Goal: Task Accomplishment & Management: Manage account settings

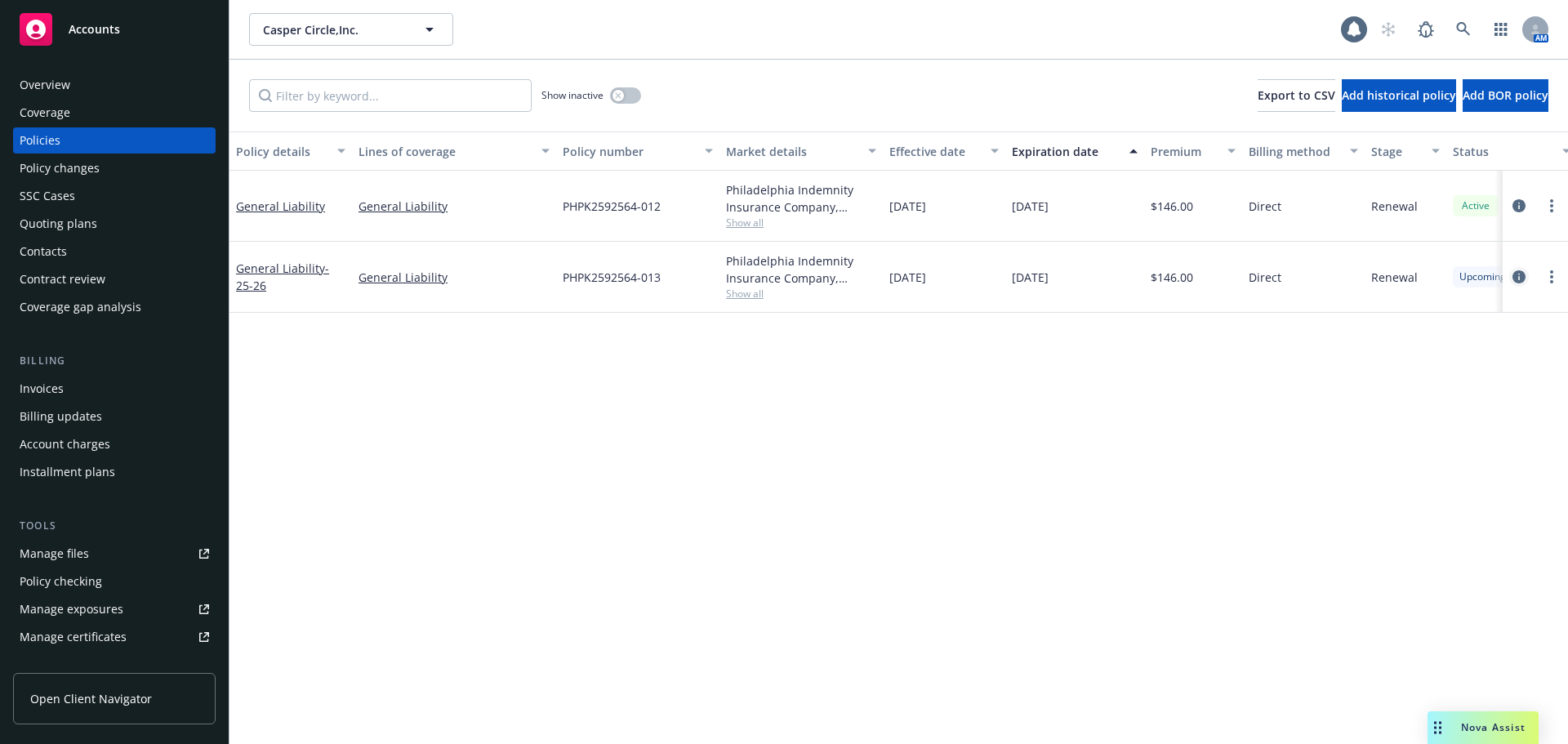
click at [1519, 275] on icon "circleInformation" at bounding box center [1520, 277] width 13 height 13
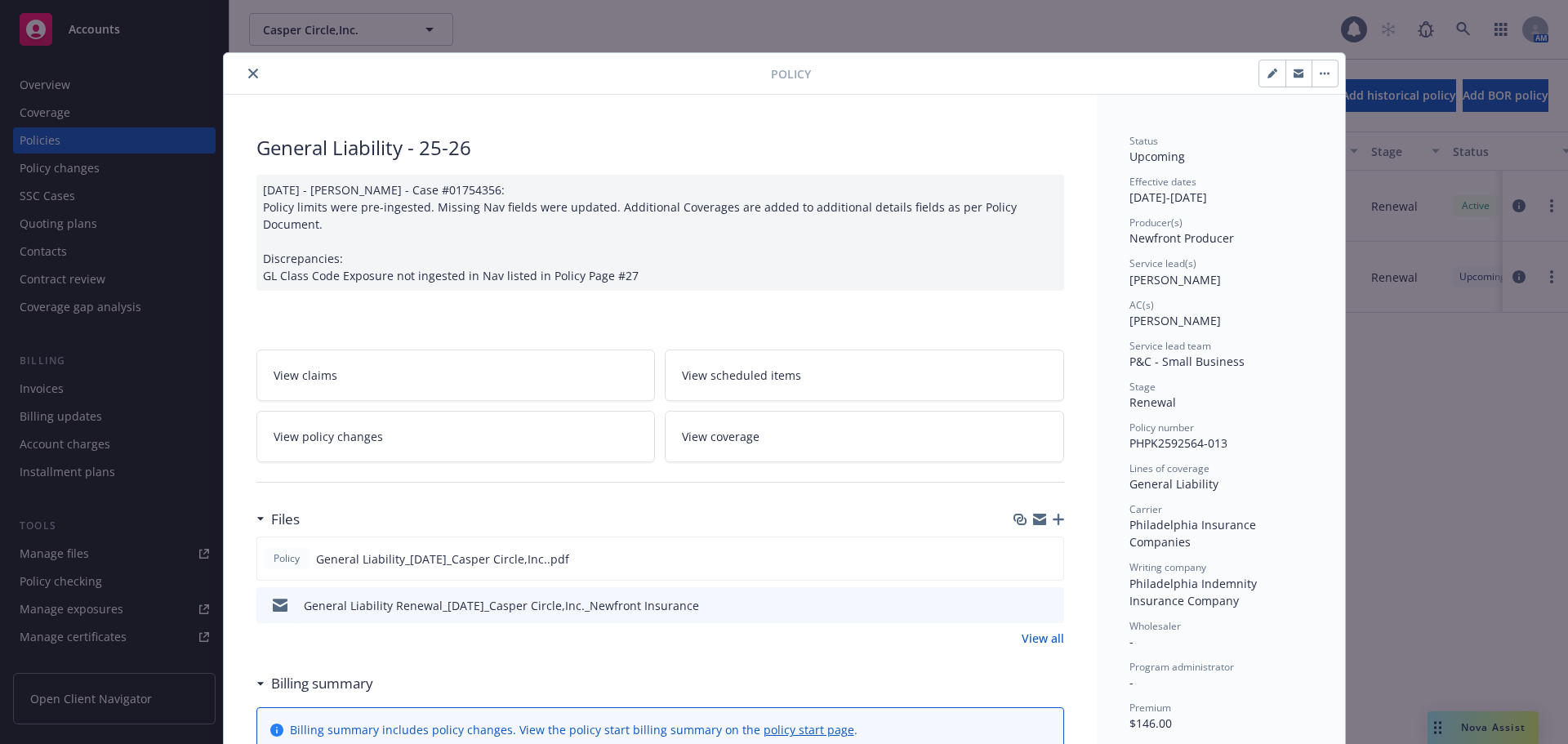
click at [1268, 76] on icon "button" at bounding box center [1272, 74] width 8 height 8
select select "RENEWAL"
select select "12"
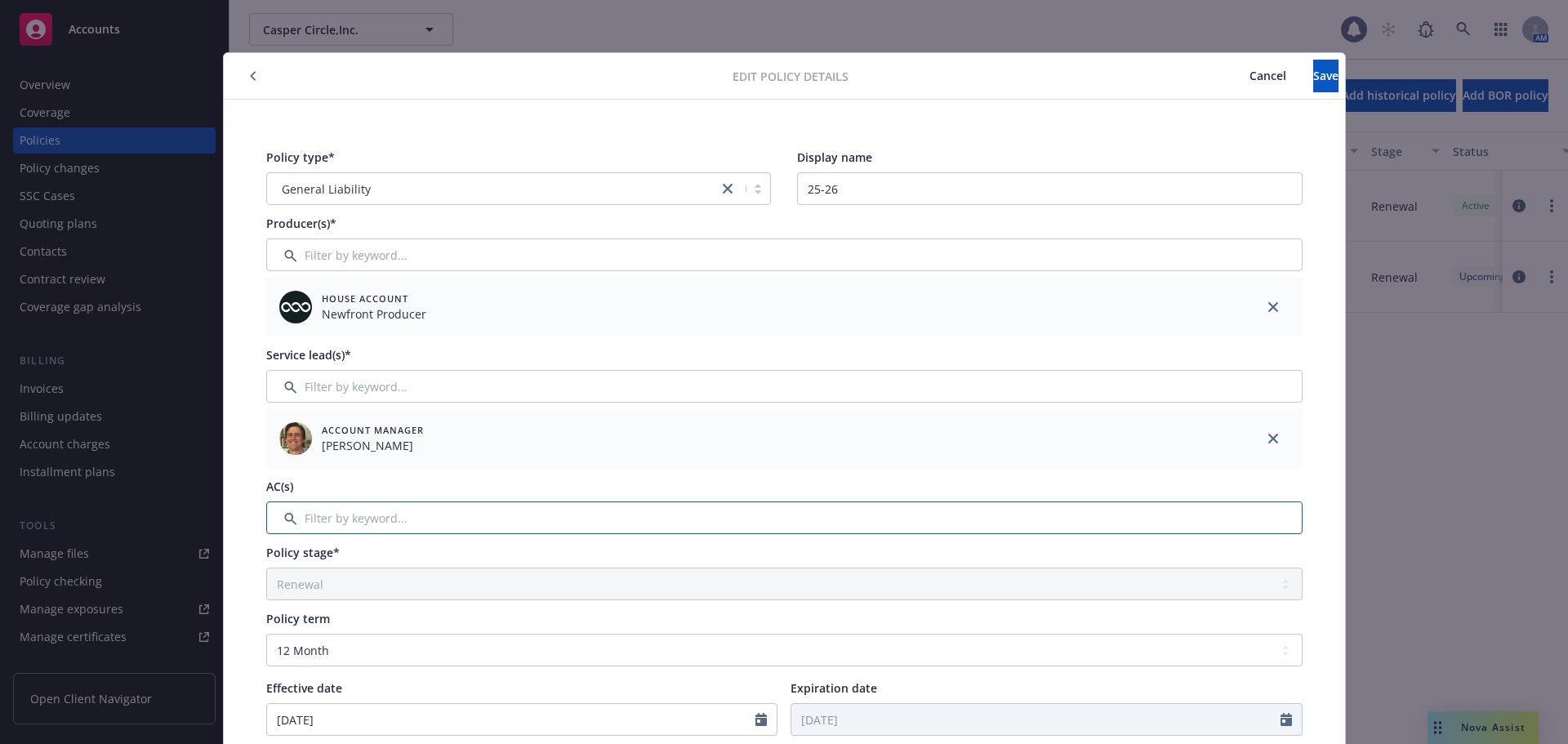
click at [433, 521] on input "Filter by keyword..." at bounding box center [784, 517] width 1037 height 33
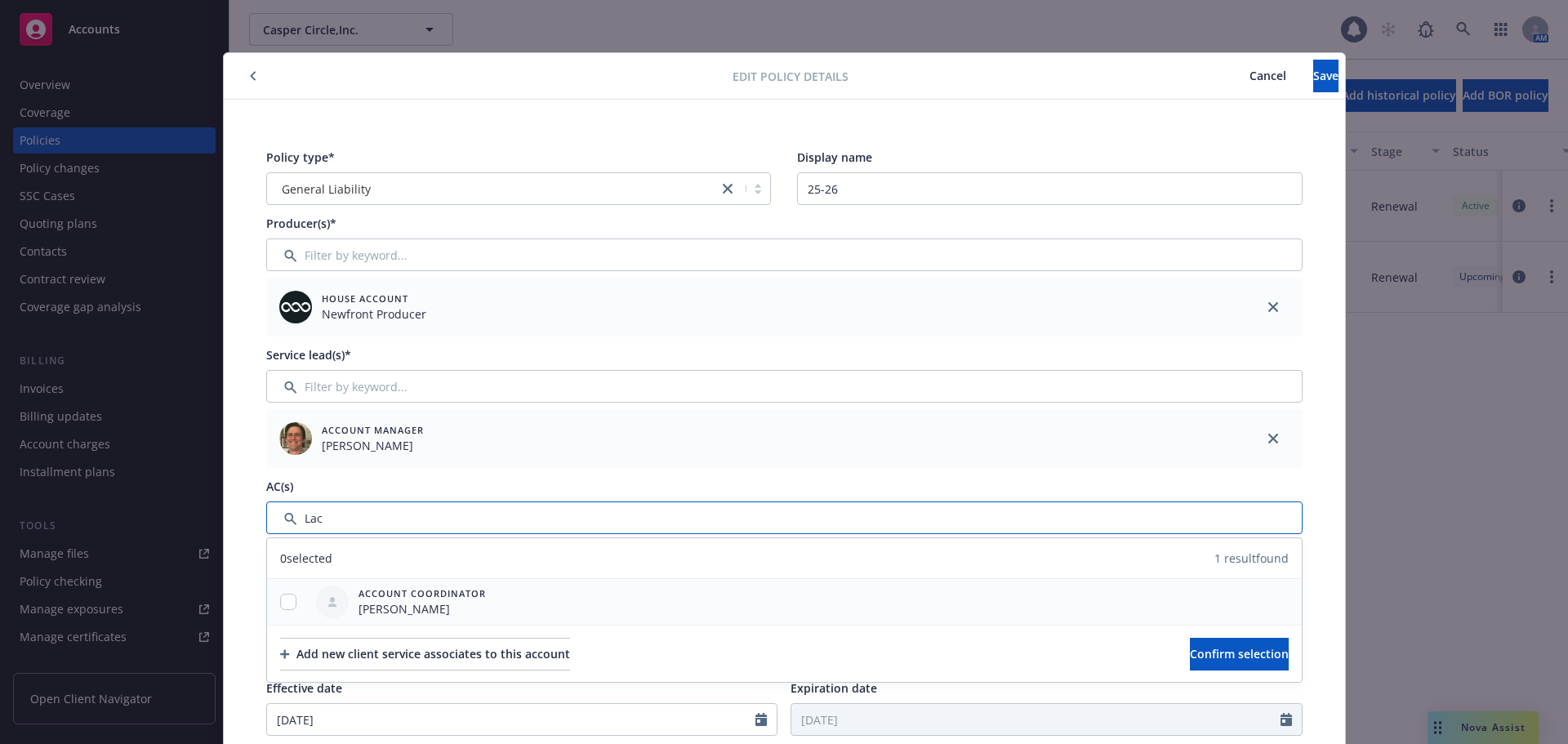
type input "Lac"
click at [280, 606] on input "checkbox" at bounding box center [289, 602] width 17 height 17
checkbox input "true"
click at [1190, 654] on button "Confirm selection" at bounding box center [1239, 654] width 99 height 33
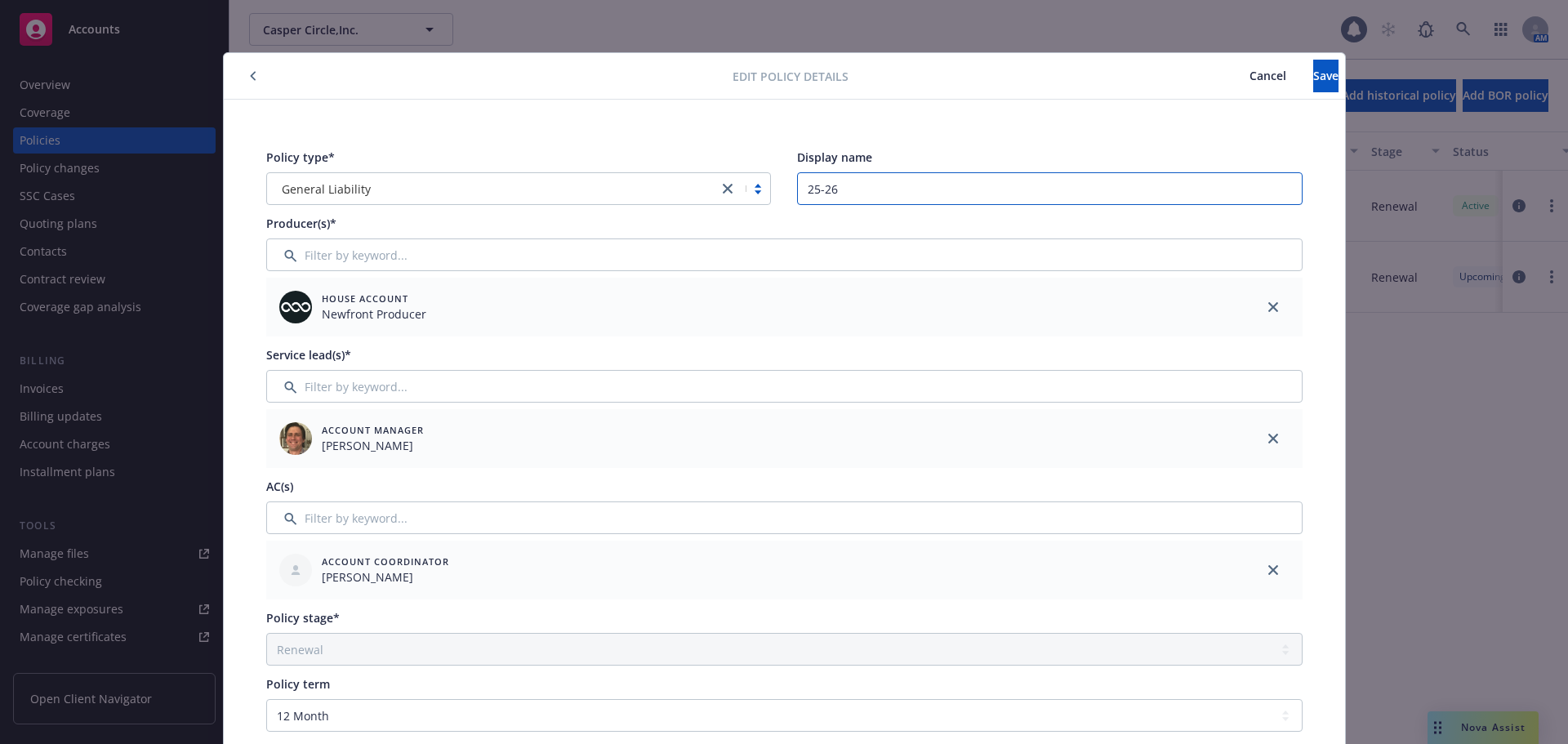
drag, startPoint x: 871, startPoint y: 196, endPoint x: 613, endPoint y: 159, distance: 260.6
click at [623, 174] on div "Policy type* General Liability Display name 25-26" at bounding box center [784, 177] width 1037 height 56
click at [1314, 73] on button "Save" at bounding box center [1326, 75] width 25 height 33
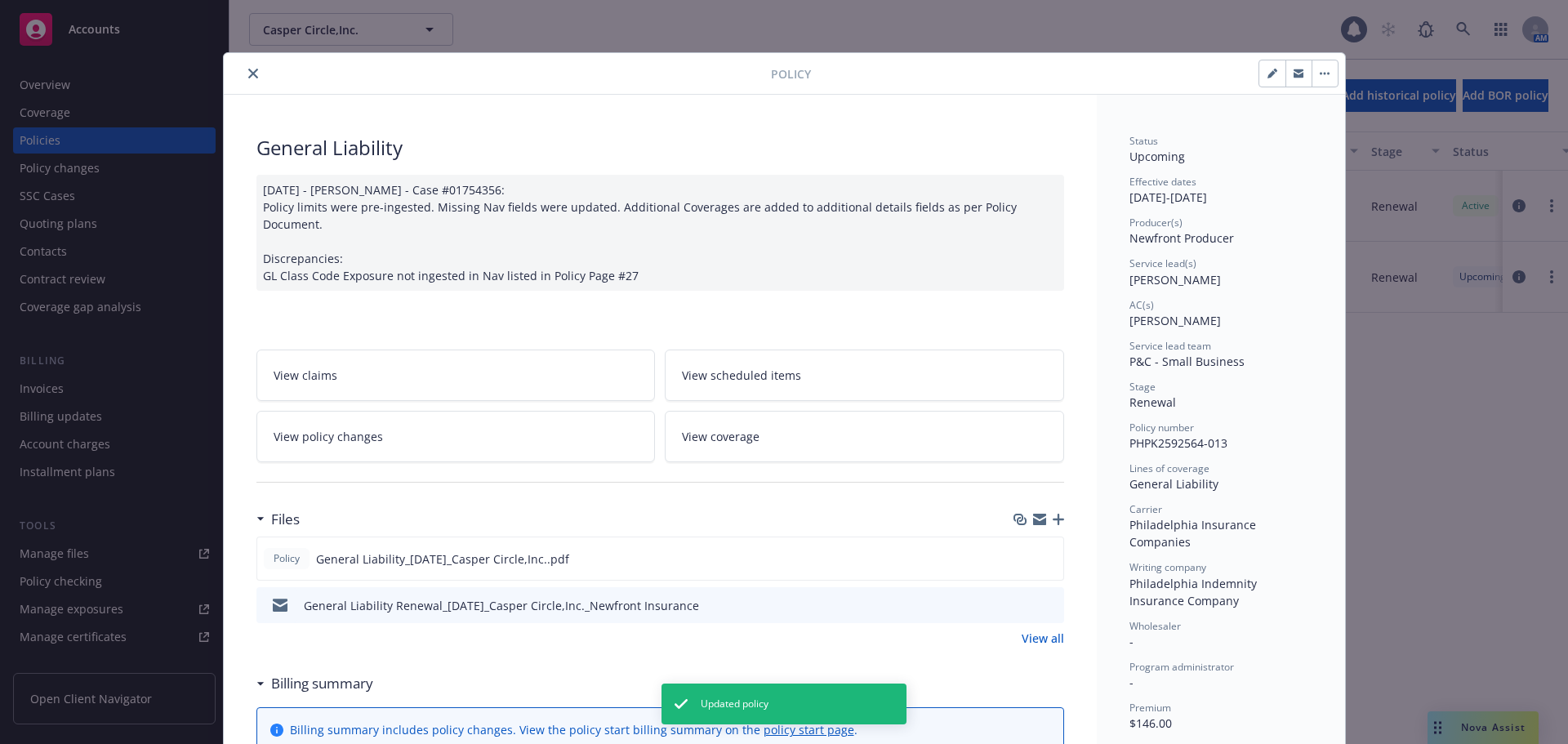
click at [250, 67] on button "close" at bounding box center [252, 73] width 20 height 20
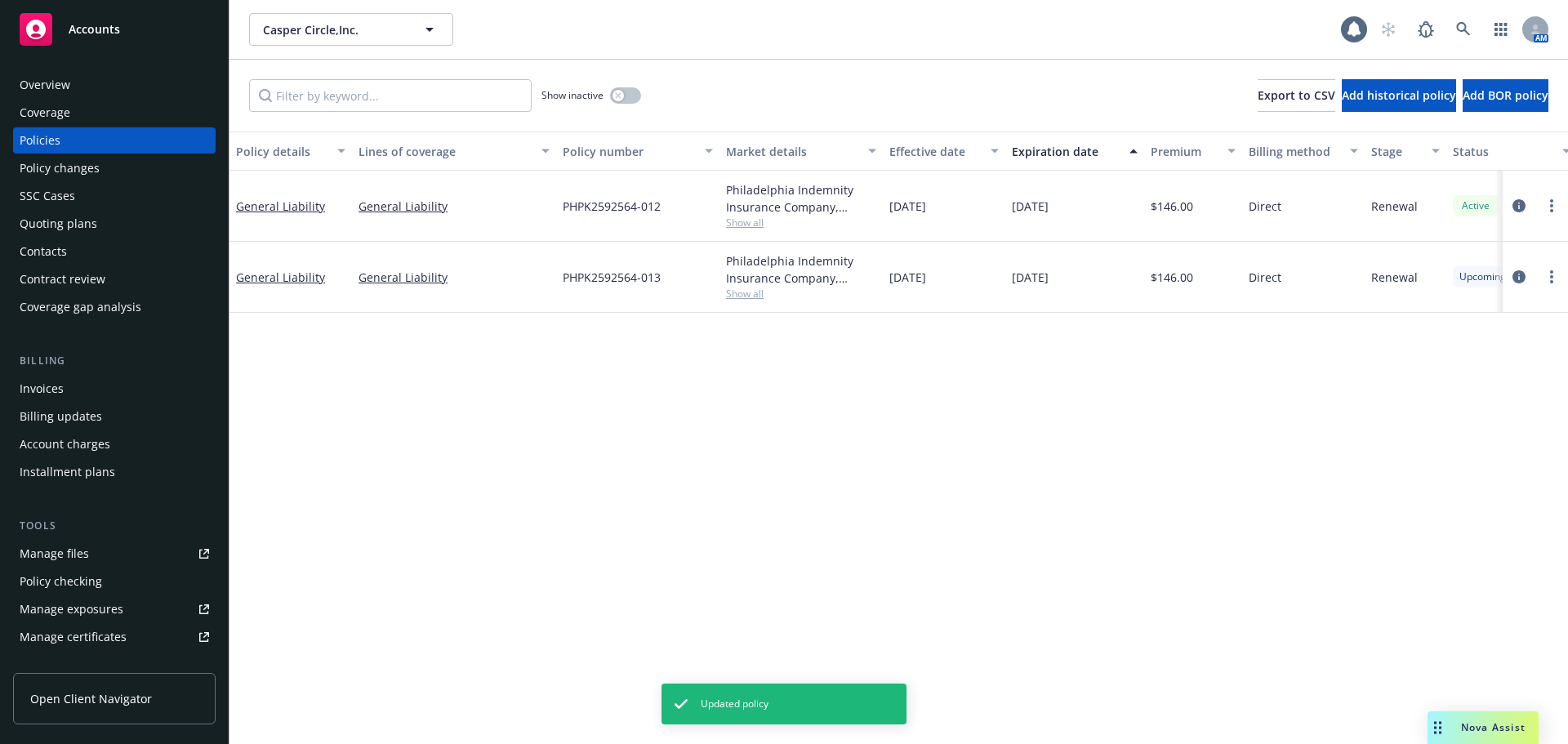
click at [43, 259] on div "Contacts" at bounding box center [43, 251] width 48 height 26
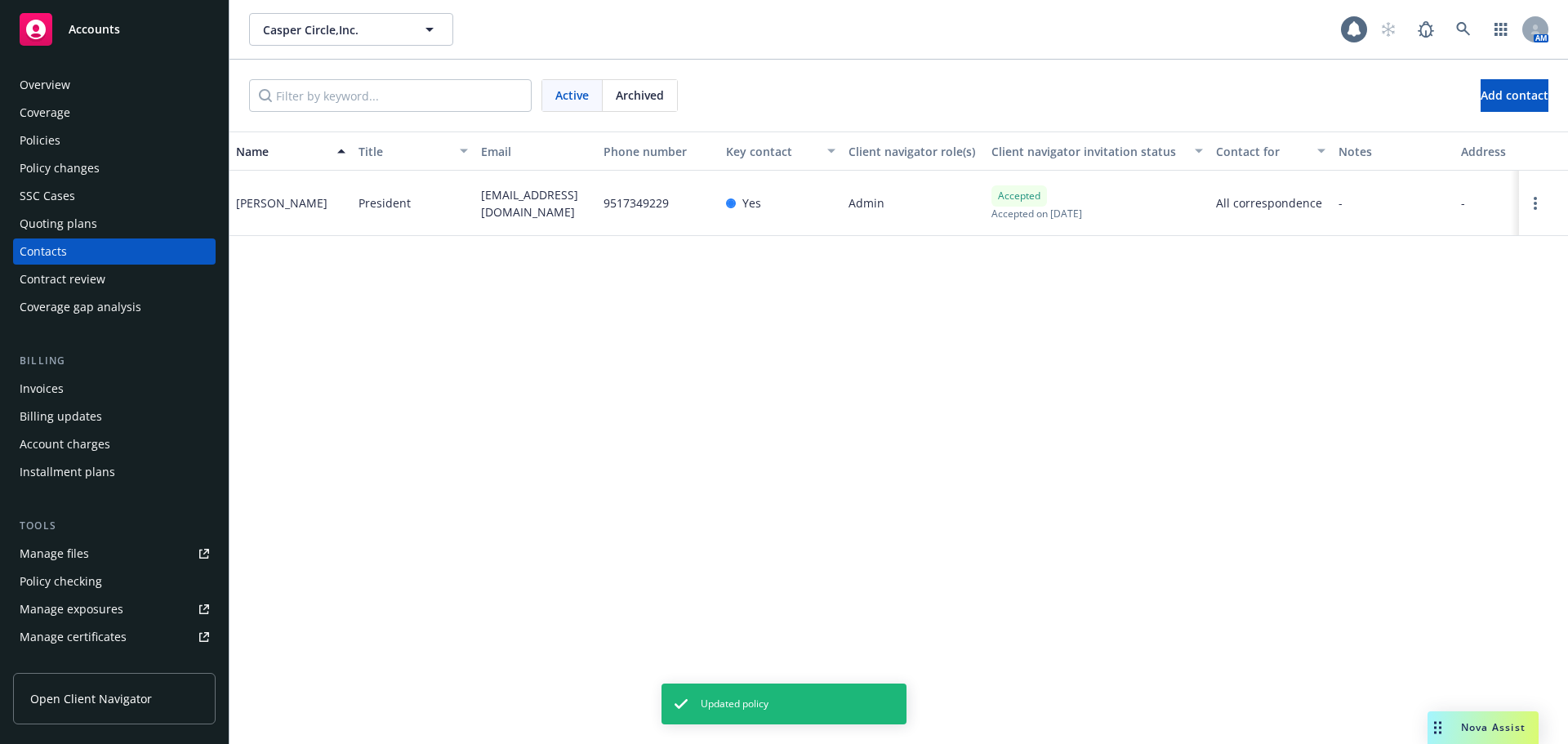
click at [34, 76] on div "Overview" at bounding box center [45, 85] width 50 height 26
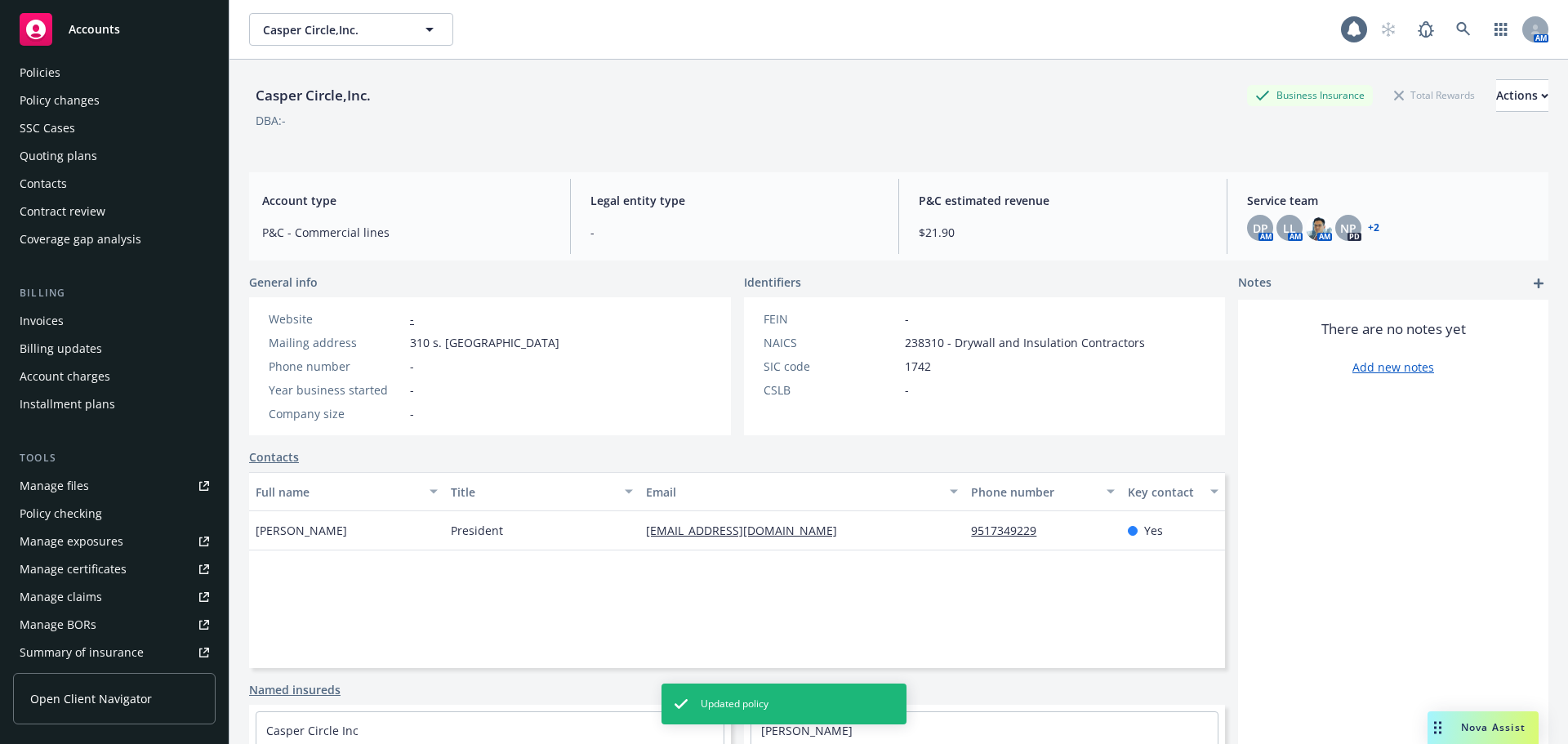
scroll to position [327, 0]
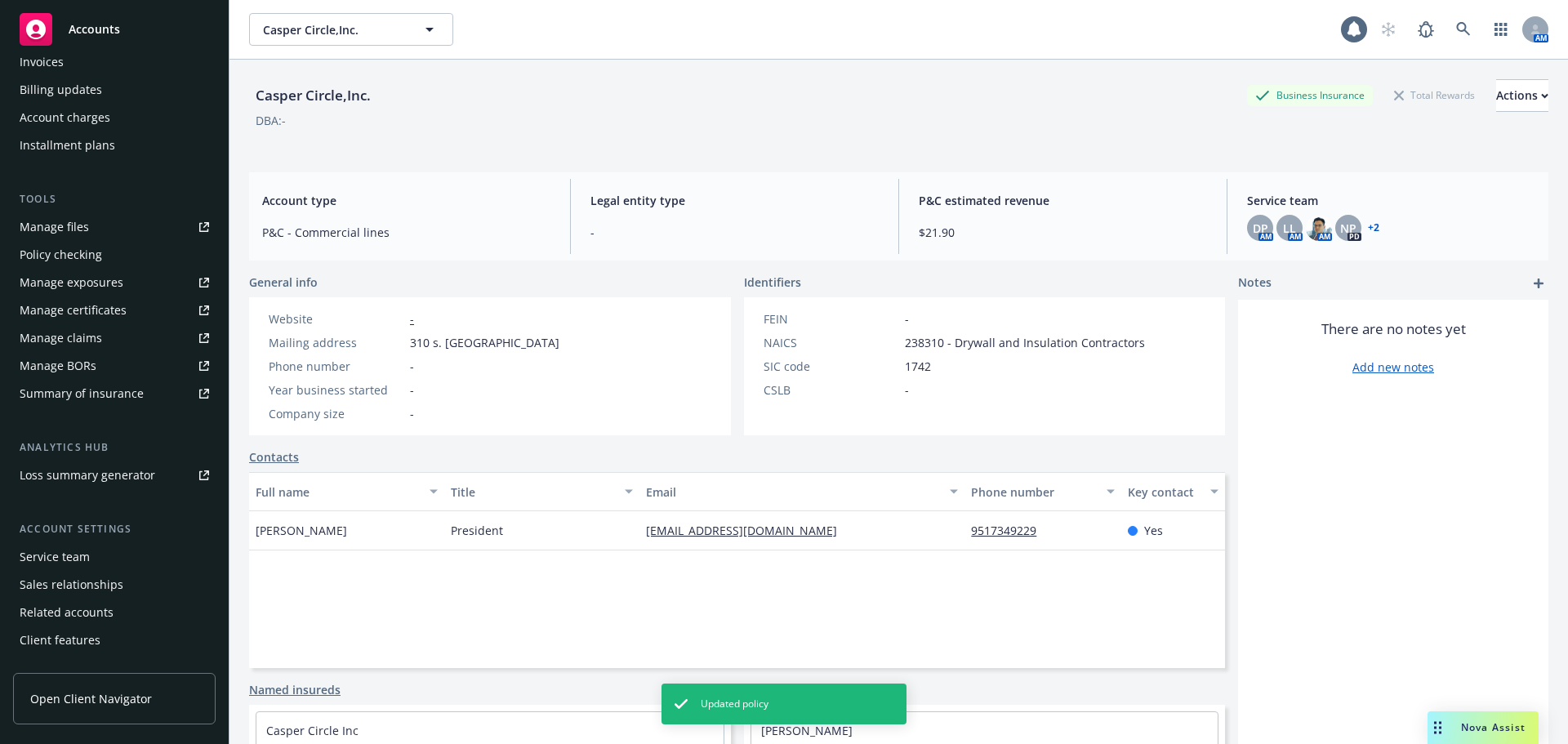
click at [80, 554] on div "Service team" at bounding box center [54, 557] width 70 height 26
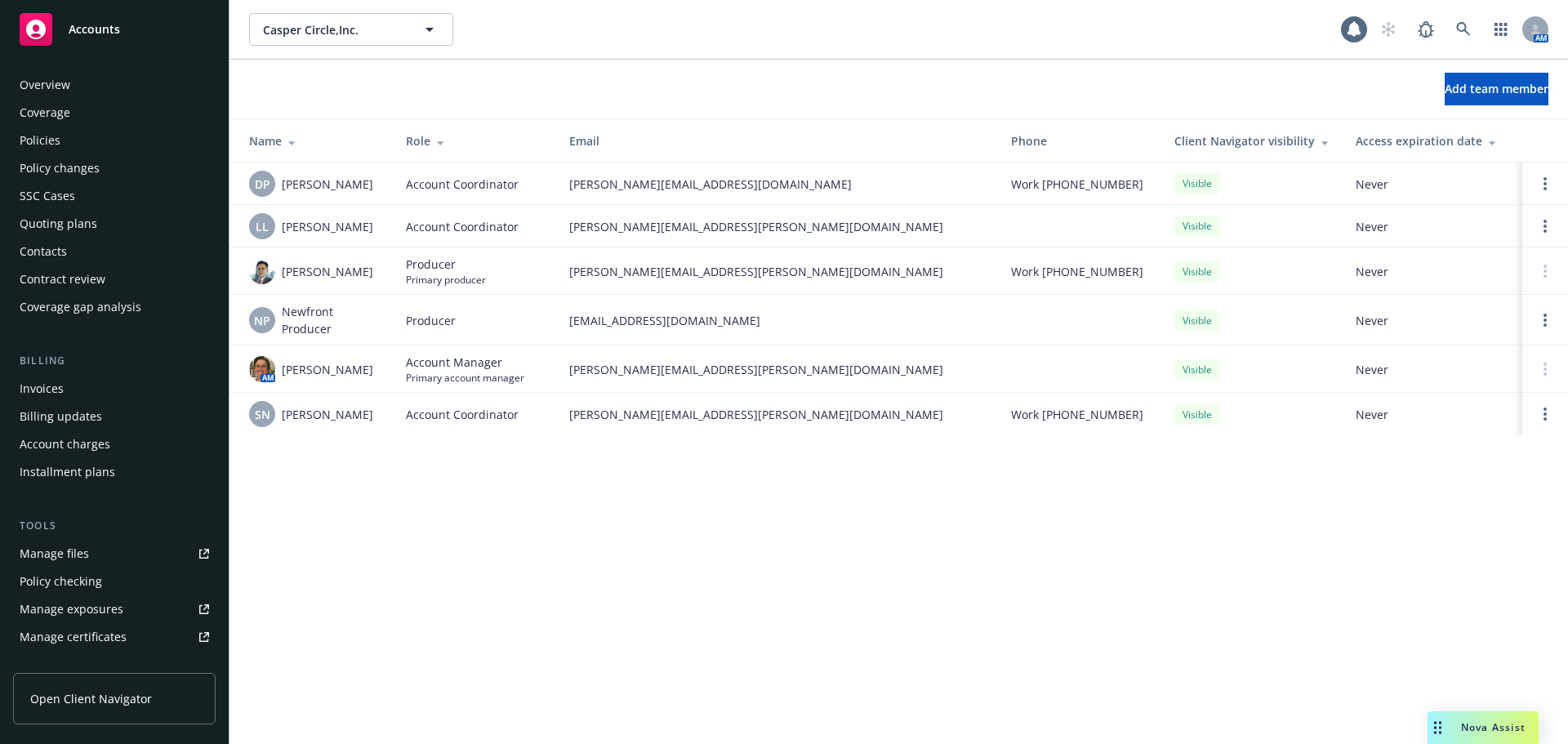
click at [85, 91] on div "Overview" at bounding box center [114, 85] width 189 height 26
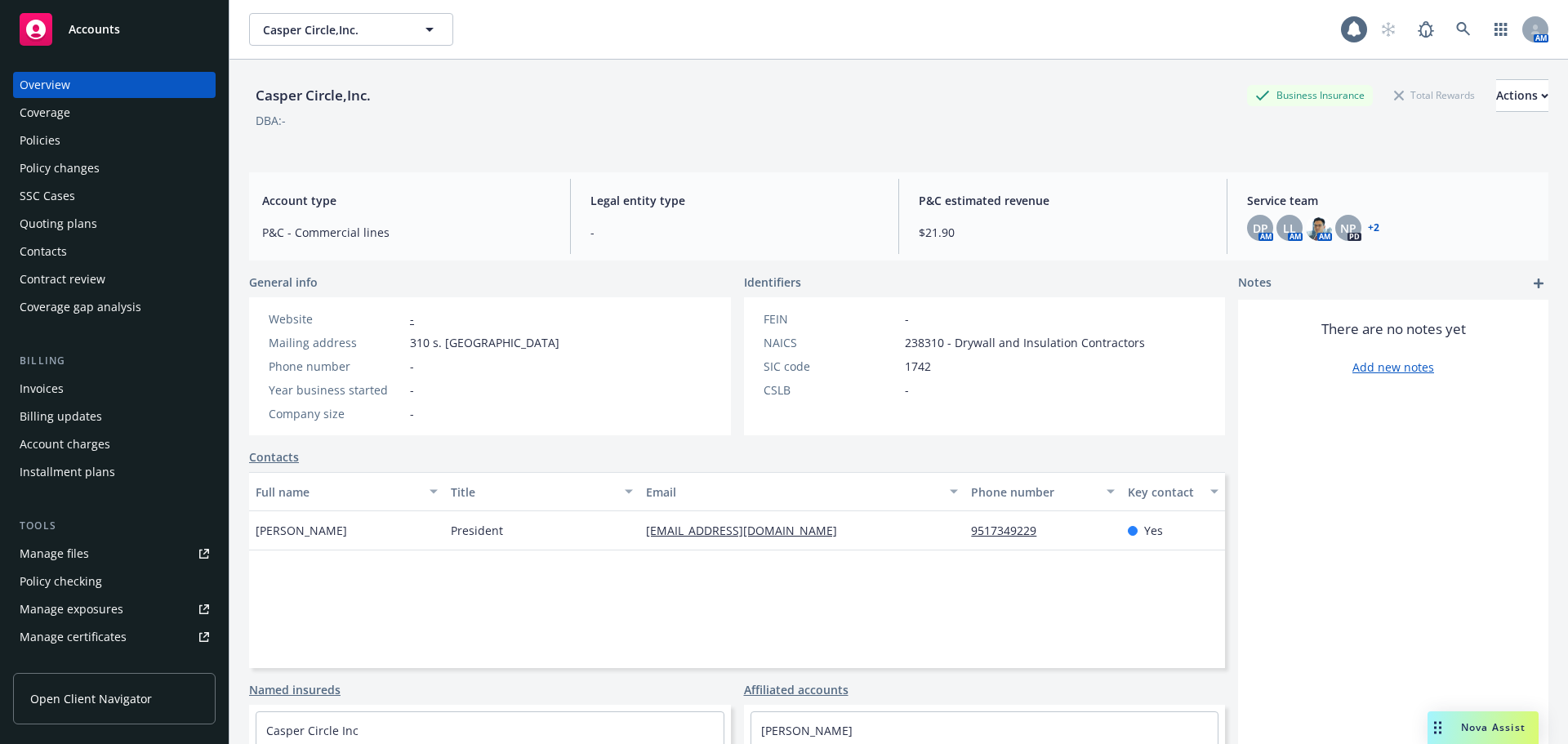
click at [71, 145] on div "Policies" at bounding box center [114, 141] width 189 height 26
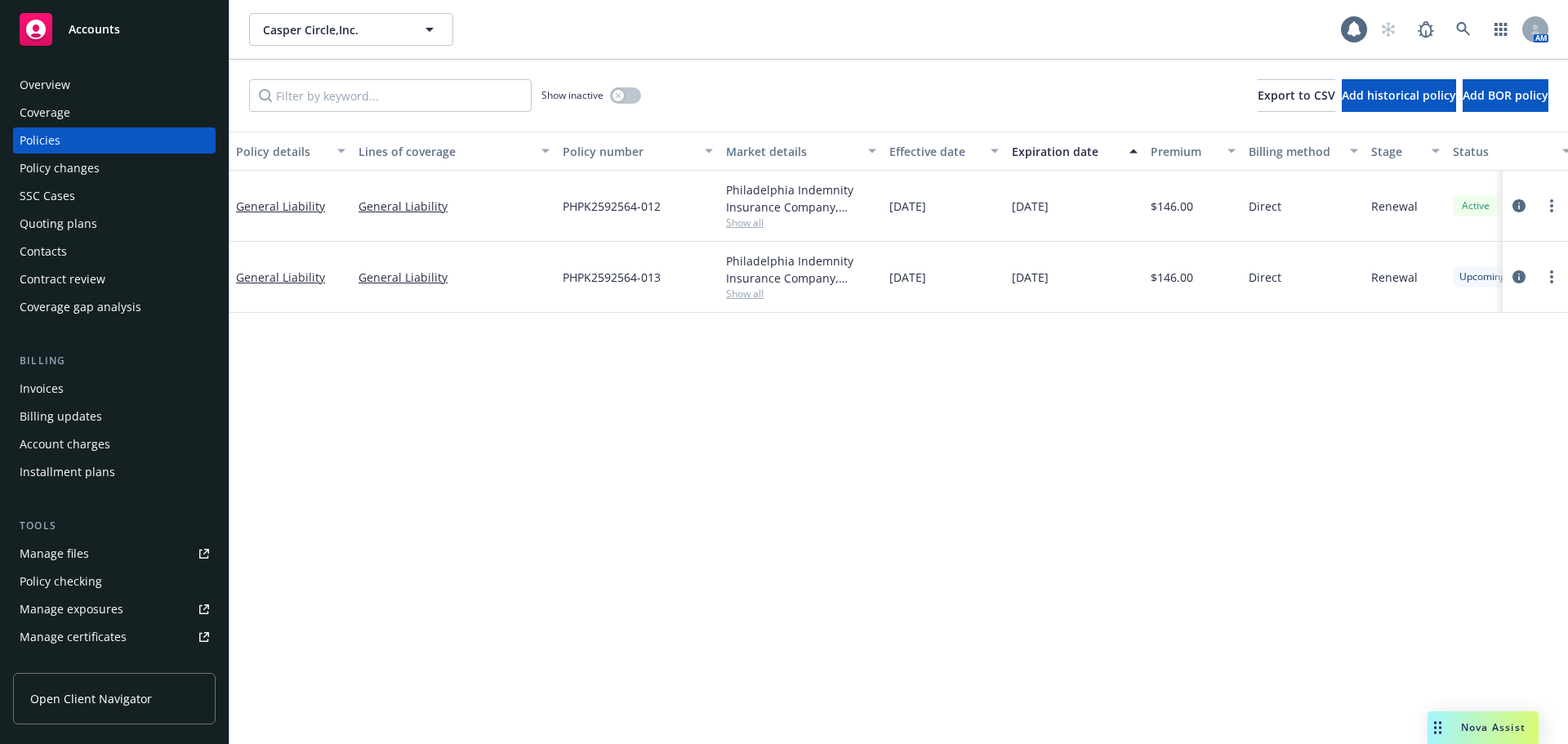
click at [42, 253] on div "Contacts" at bounding box center [43, 251] width 48 height 26
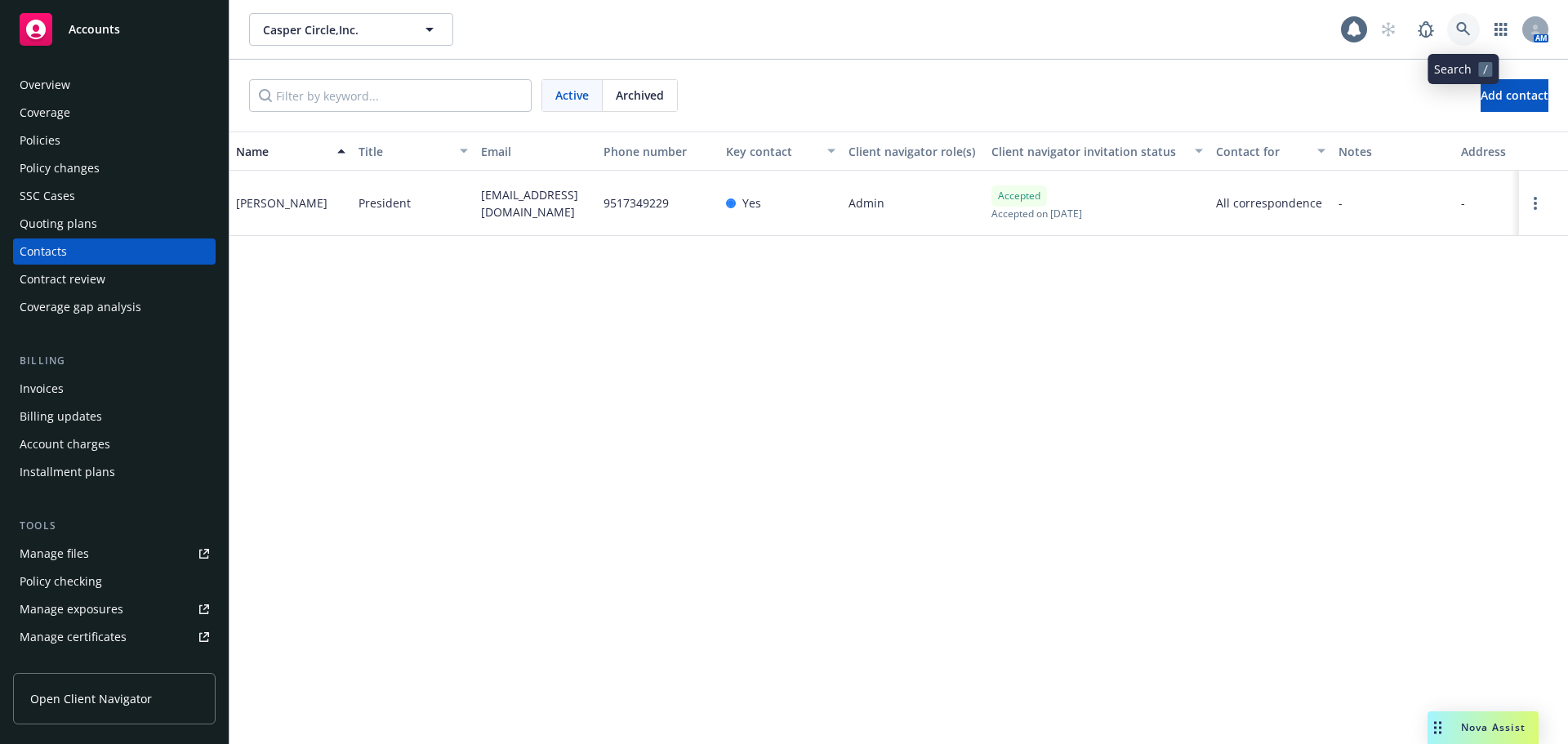
click at [1460, 27] on icon at bounding box center [1464, 30] width 15 height 15
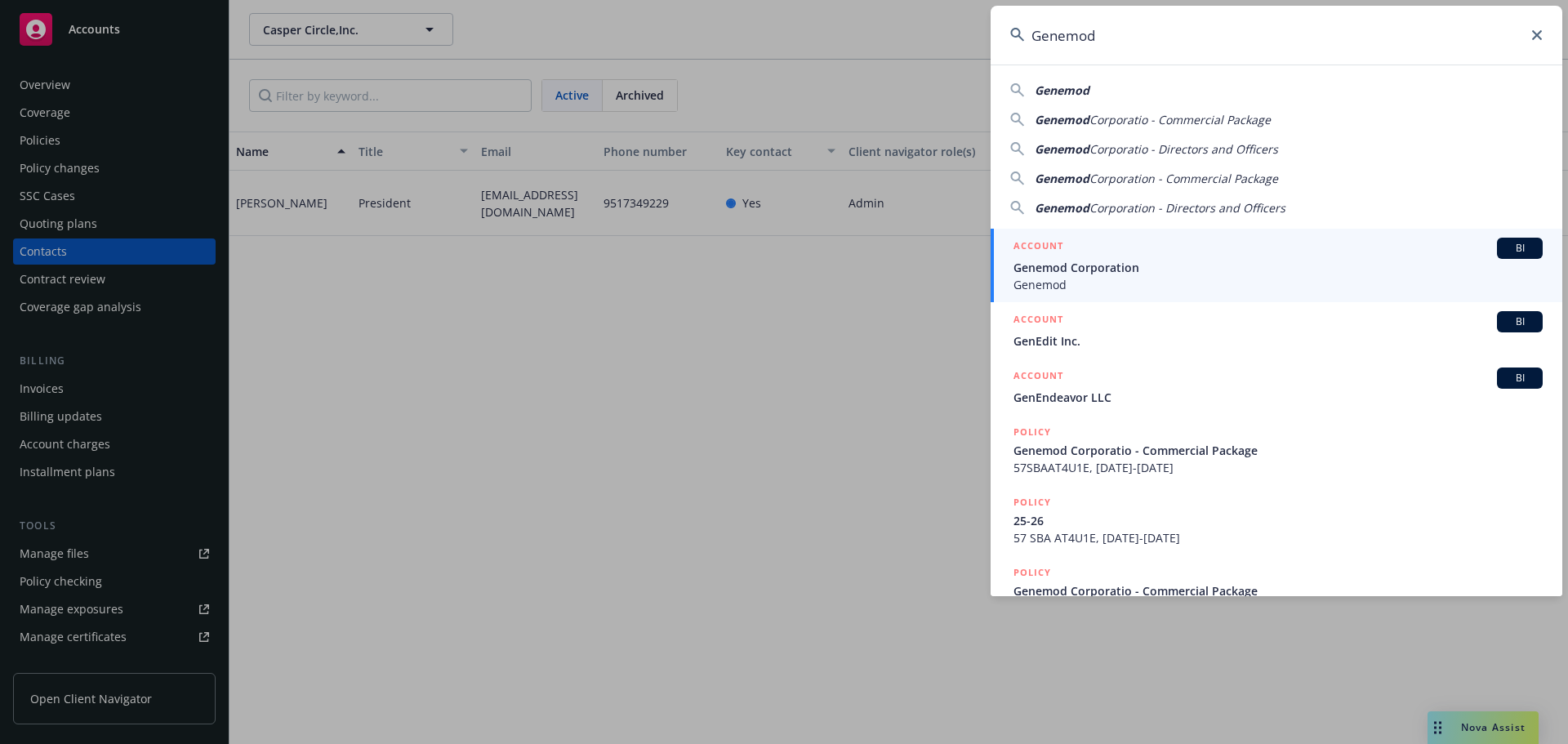
click at [1066, 96] on span "Genemod" at bounding box center [1062, 90] width 55 height 16
type input "Genemod"
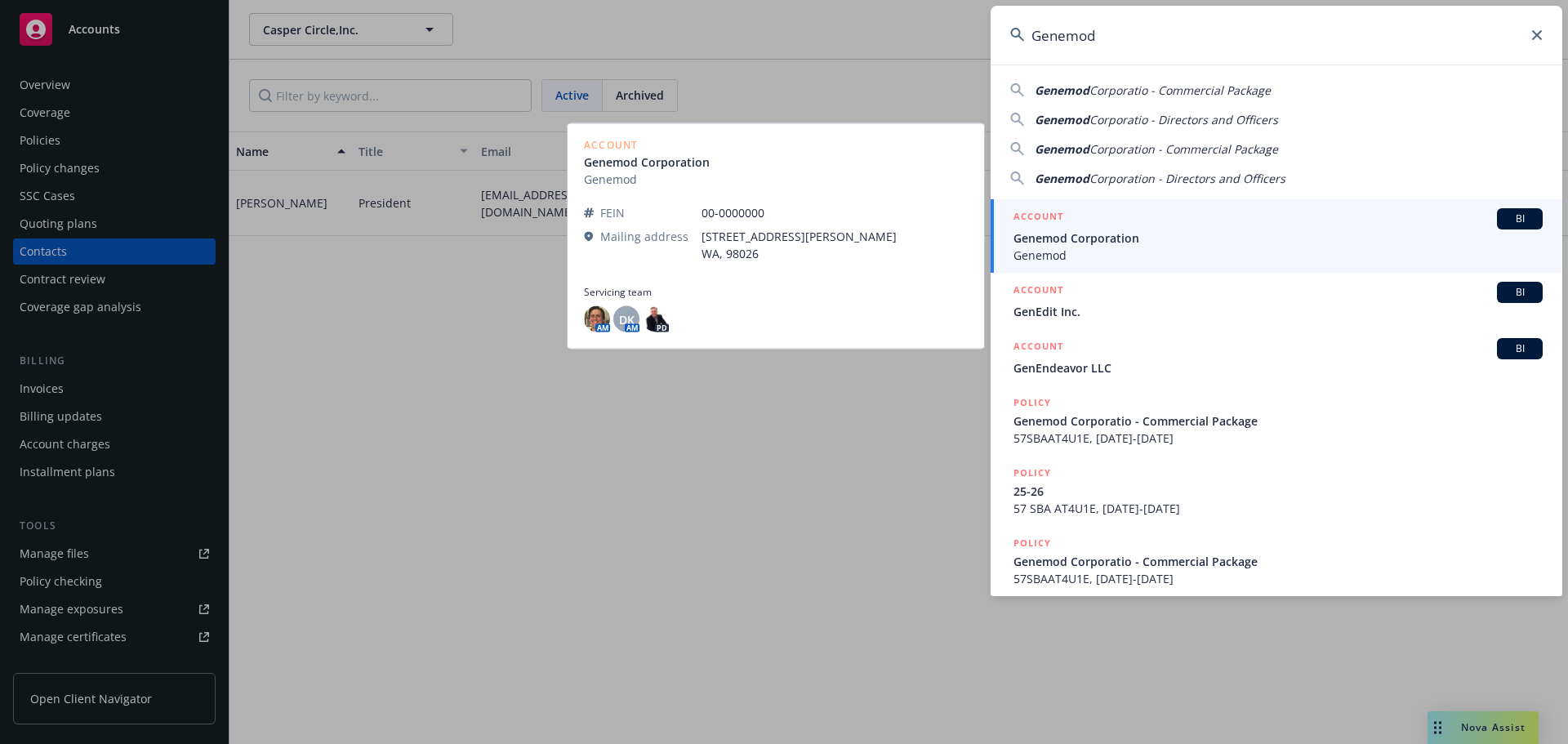
click at [1057, 223] on h5 "ACCOUNT" at bounding box center [1038, 218] width 49 height 20
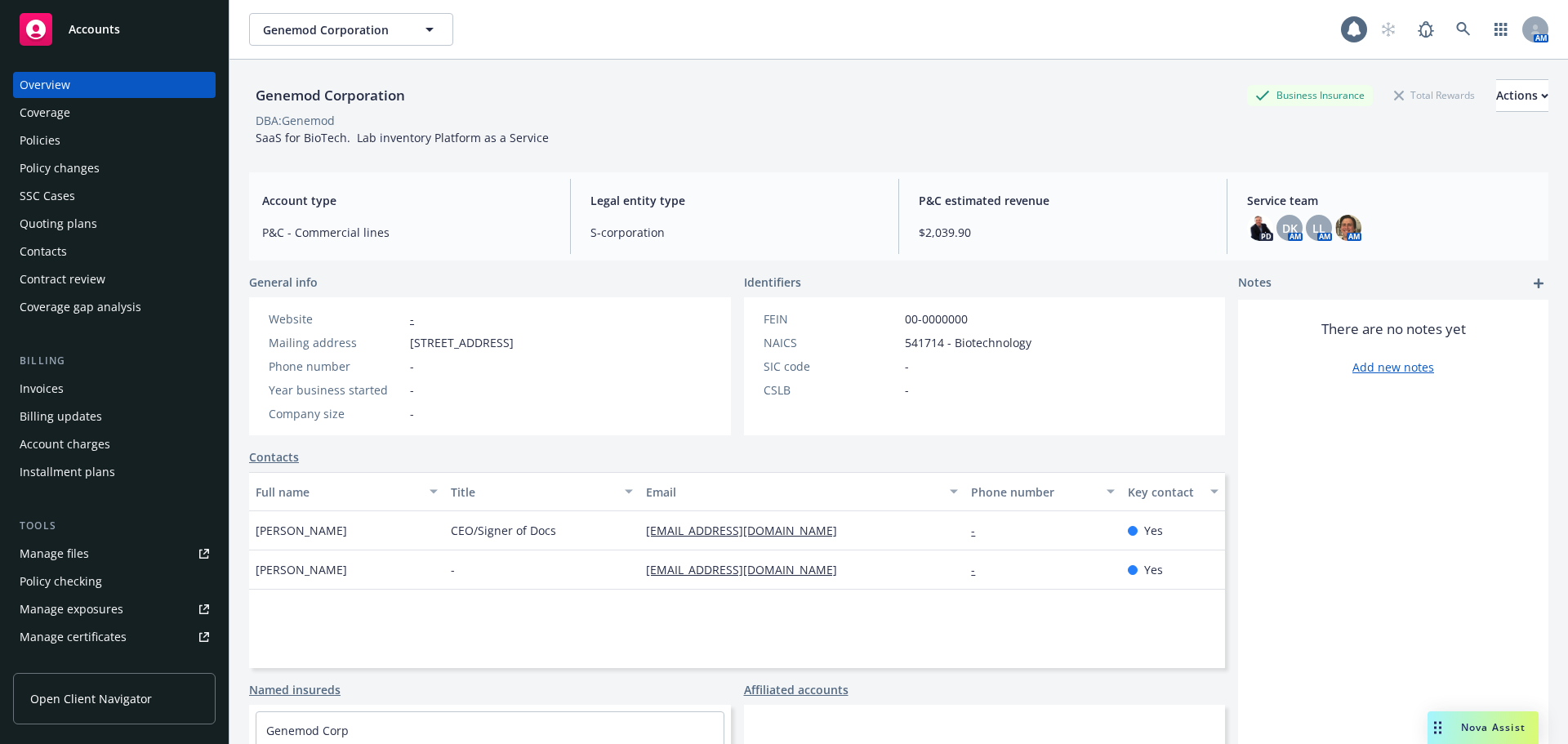
click at [68, 138] on div "Policies" at bounding box center [114, 141] width 189 height 26
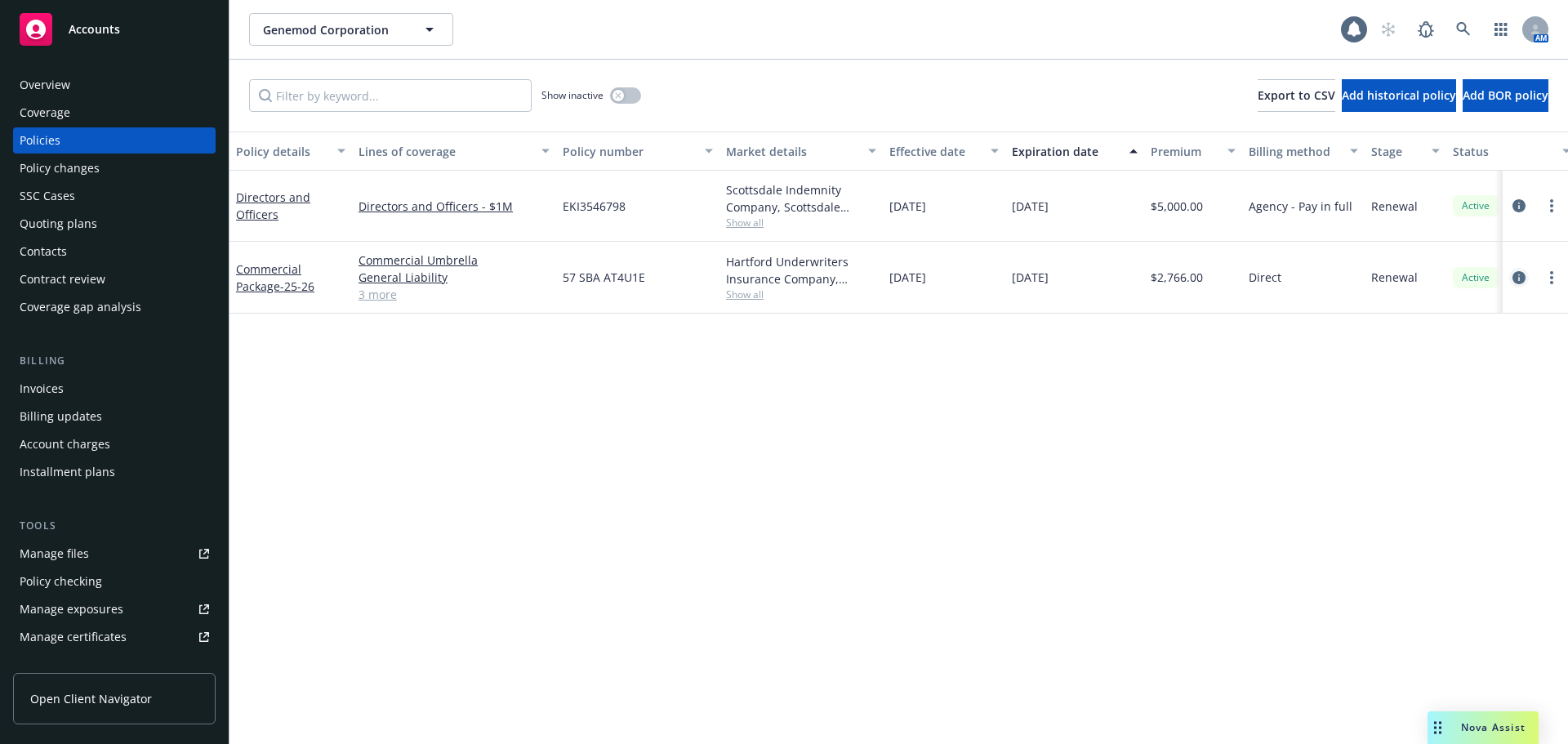
click at [1519, 278] on icon "circleInformation" at bounding box center [1520, 277] width 13 height 13
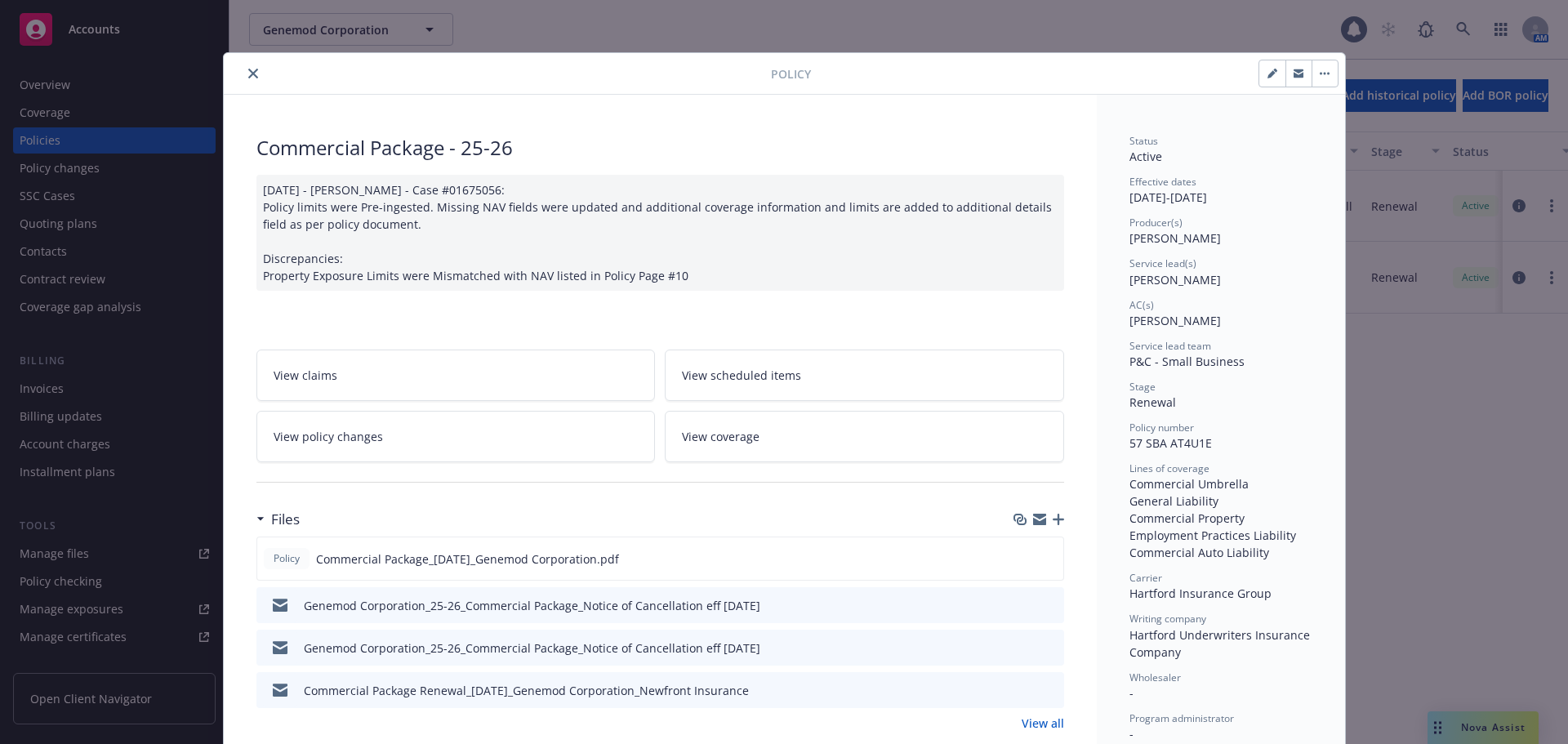
click at [1268, 74] on icon "button" at bounding box center [1273, 74] width 10 height 10
select select "RENEWAL"
select select "12"
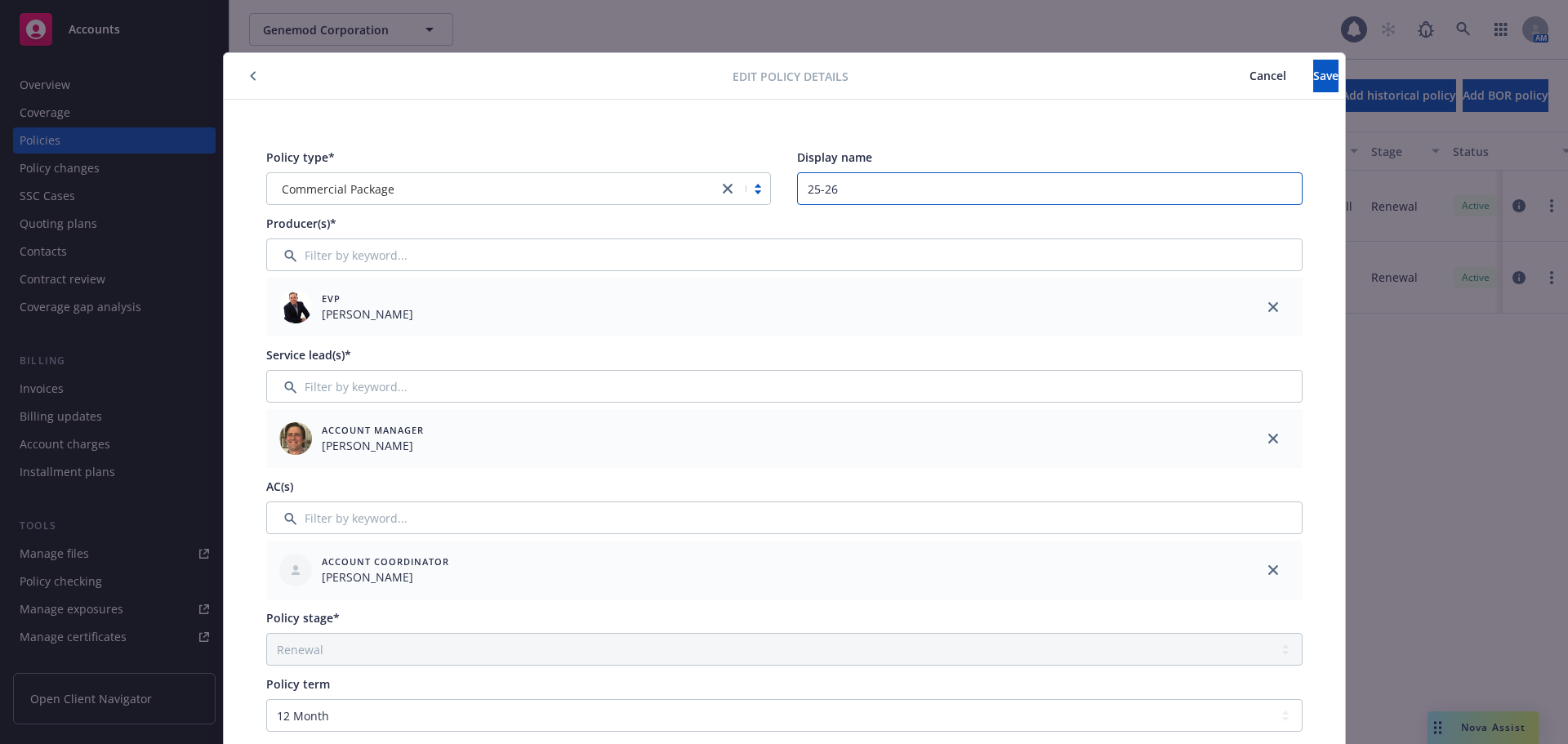
drag, startPoint x: 852, startPoint y: 195, endPoint x: 726, endPoint y: 174, distance: 127.7
click at [726, 174] on div "Policy type* Commercial Package Display name 25-26" at bounding box center [784, 177] width 1037 height 56
click at [1314, 91] on button "Save" at bounding box center [1326, 75] width 25 height 33
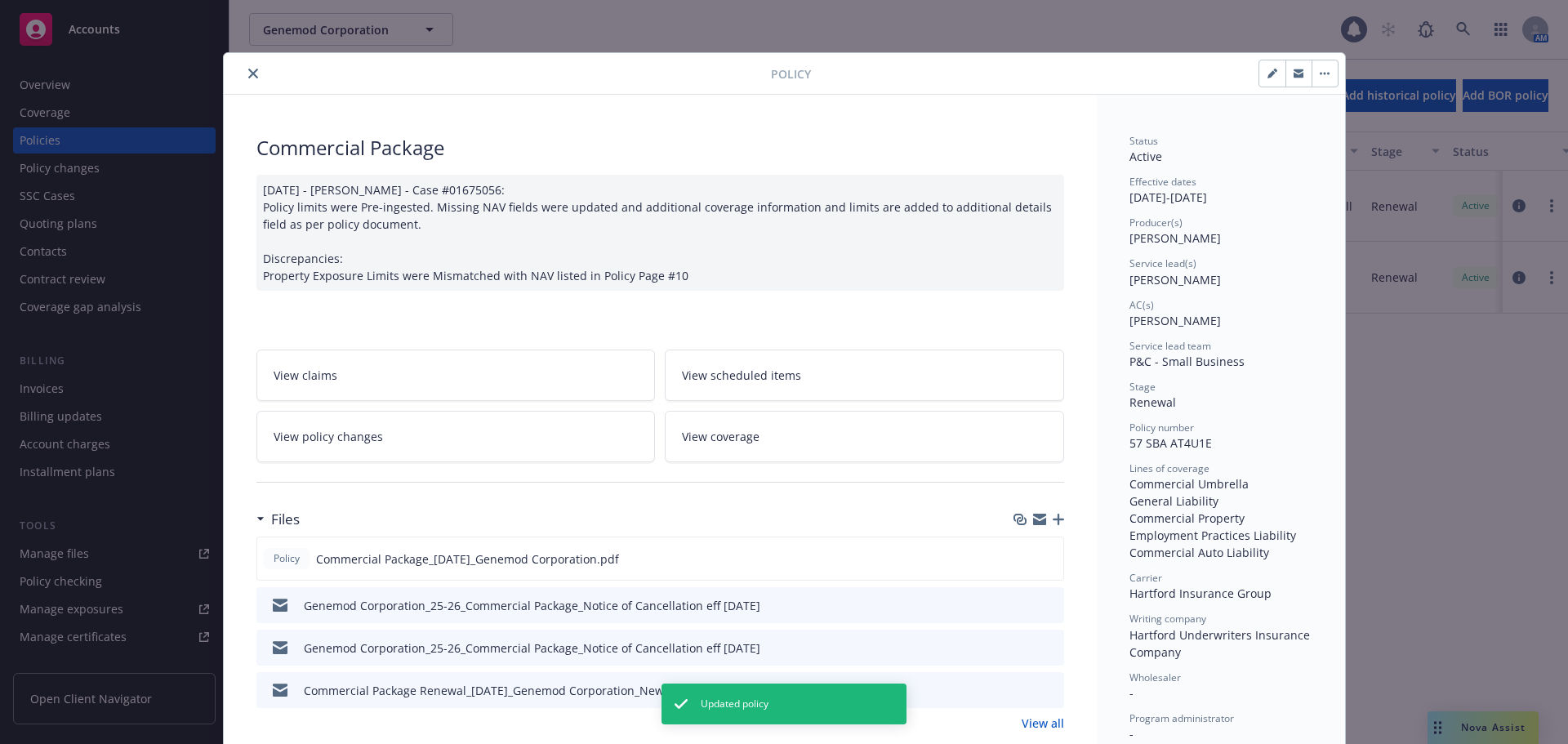
click at [249, 76] on icon "close" at bounding box center [253, 74] width 10 height 10
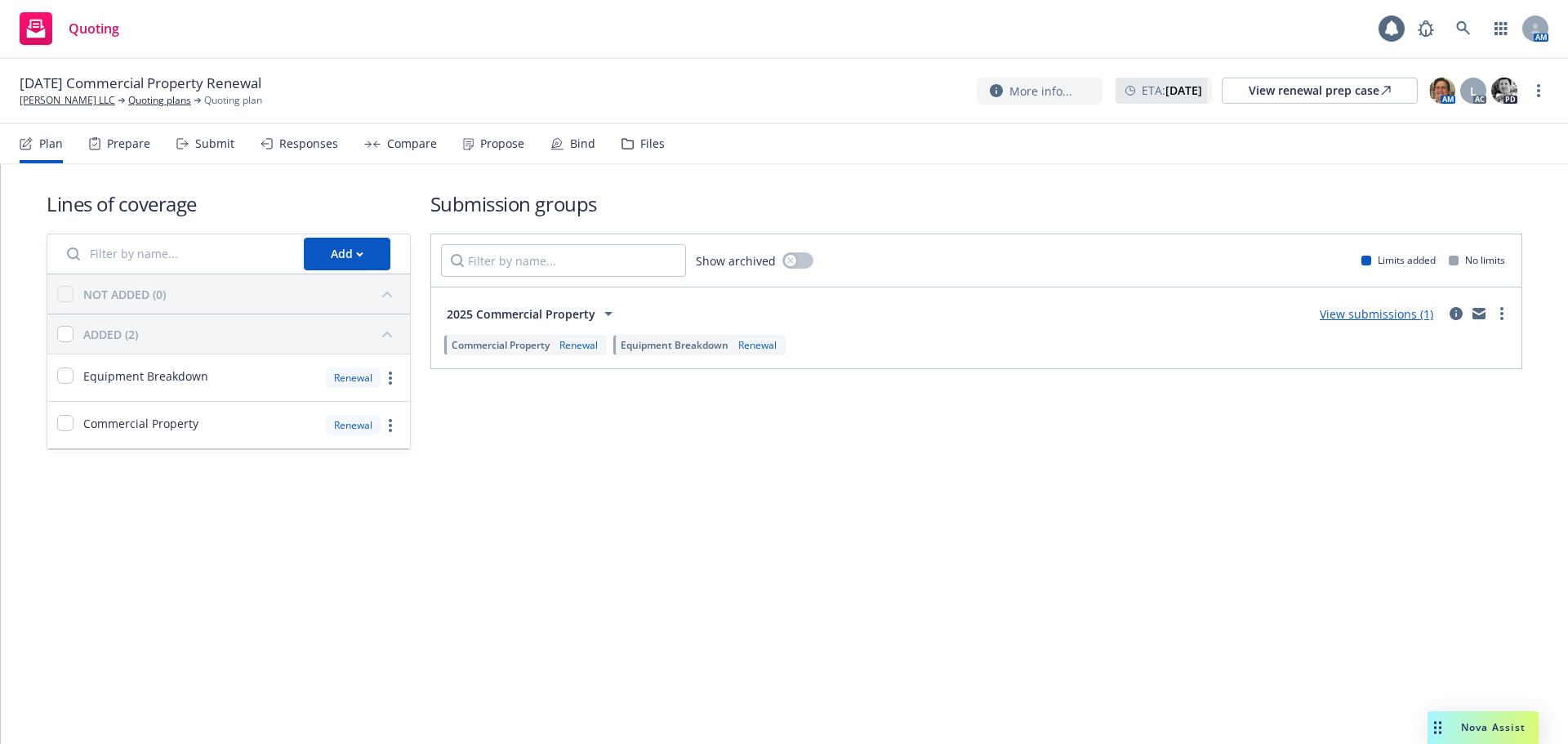
click at [488, 151] on div "Propose" at bounding box center [494, 143] width 61 height 39
click at [481, 148] on div "Propose" at bounding box center [502, 143] width 44 height 13
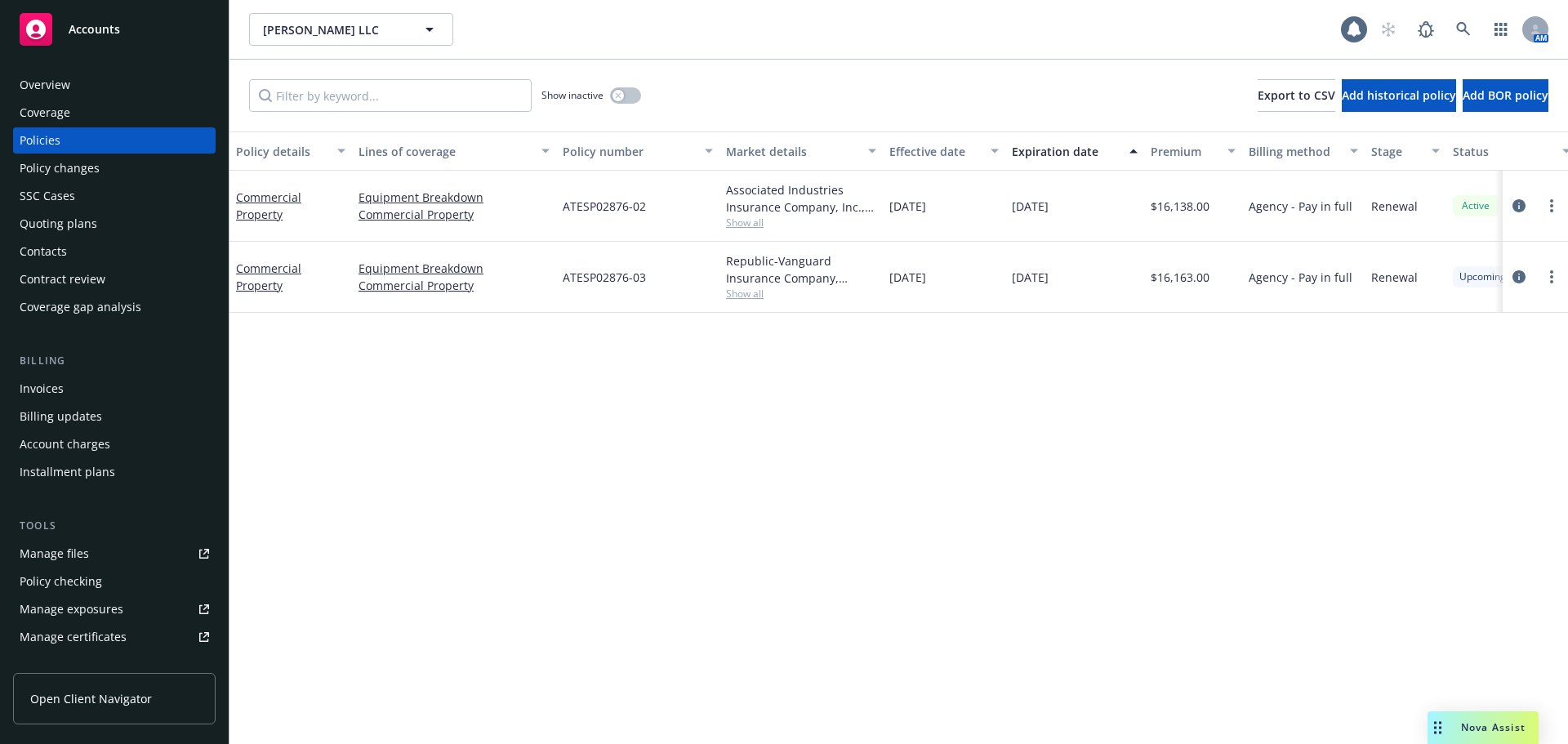
click at [68, 251] on div "Contacts" at bounding box center [114, 251] width 189 height 26
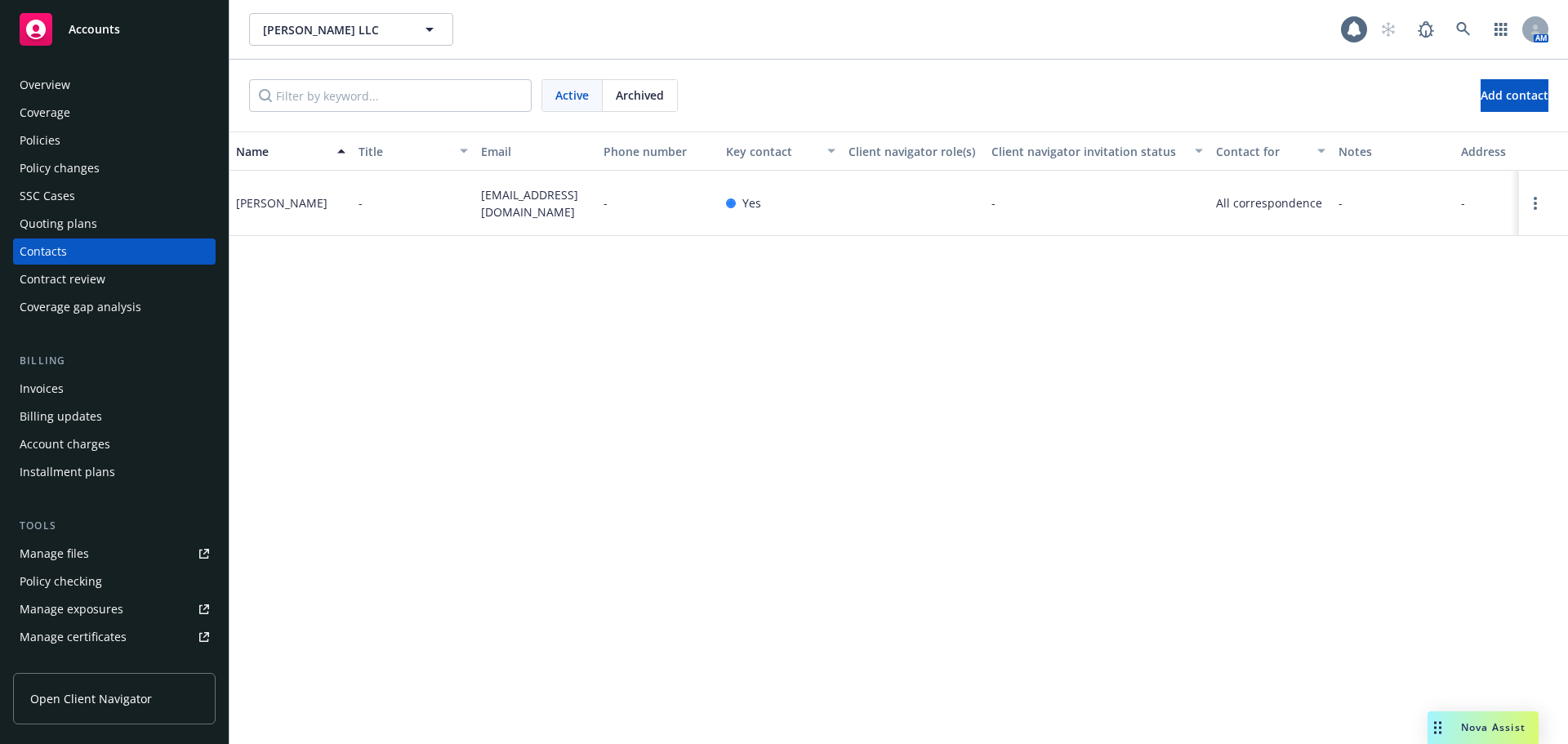
click at [61, 89] on div "Overview" at bounding box center [45, 85] width 50 height 26
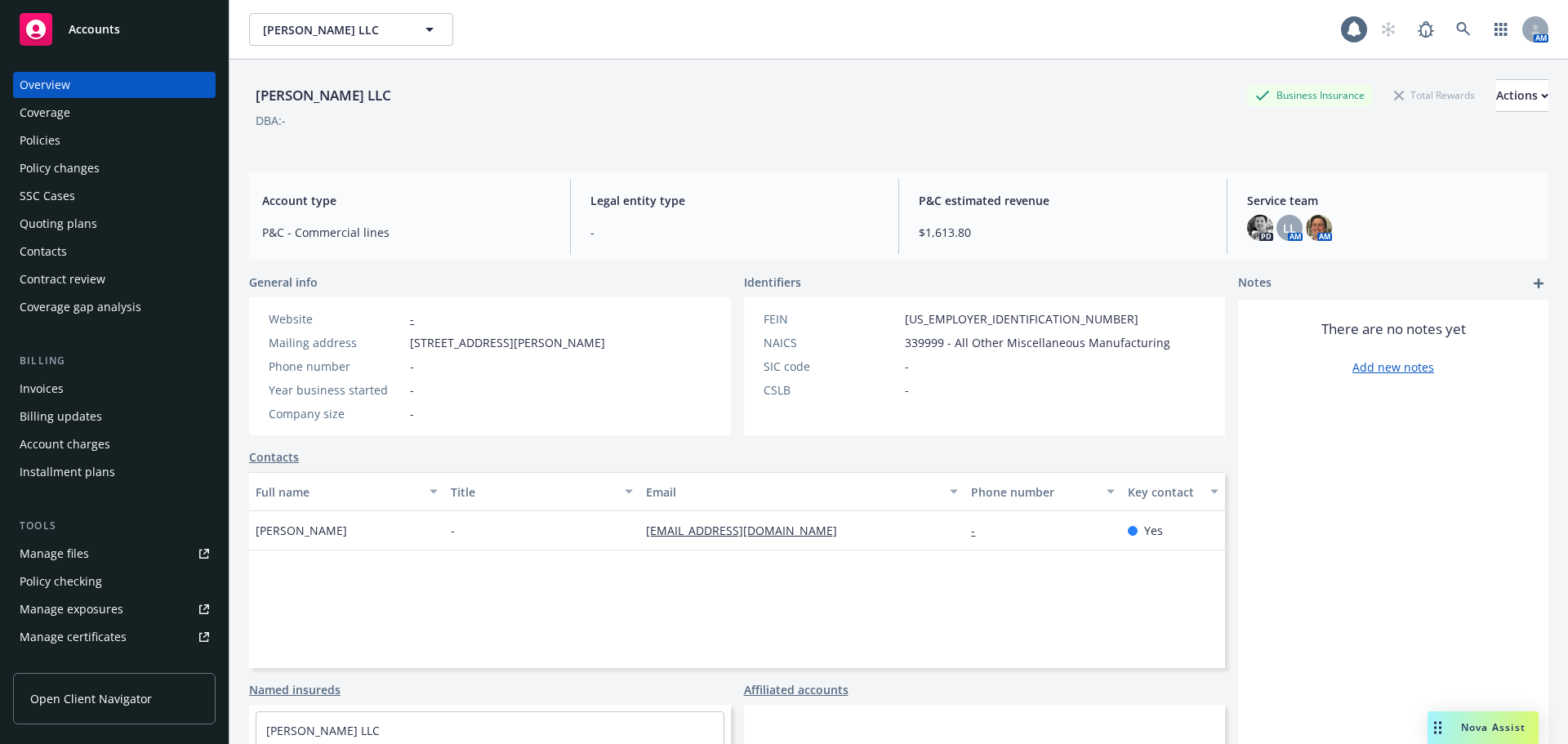
click at [93, 250] on div "Contacts" at bounding box center [114, 251] width 189 height 26
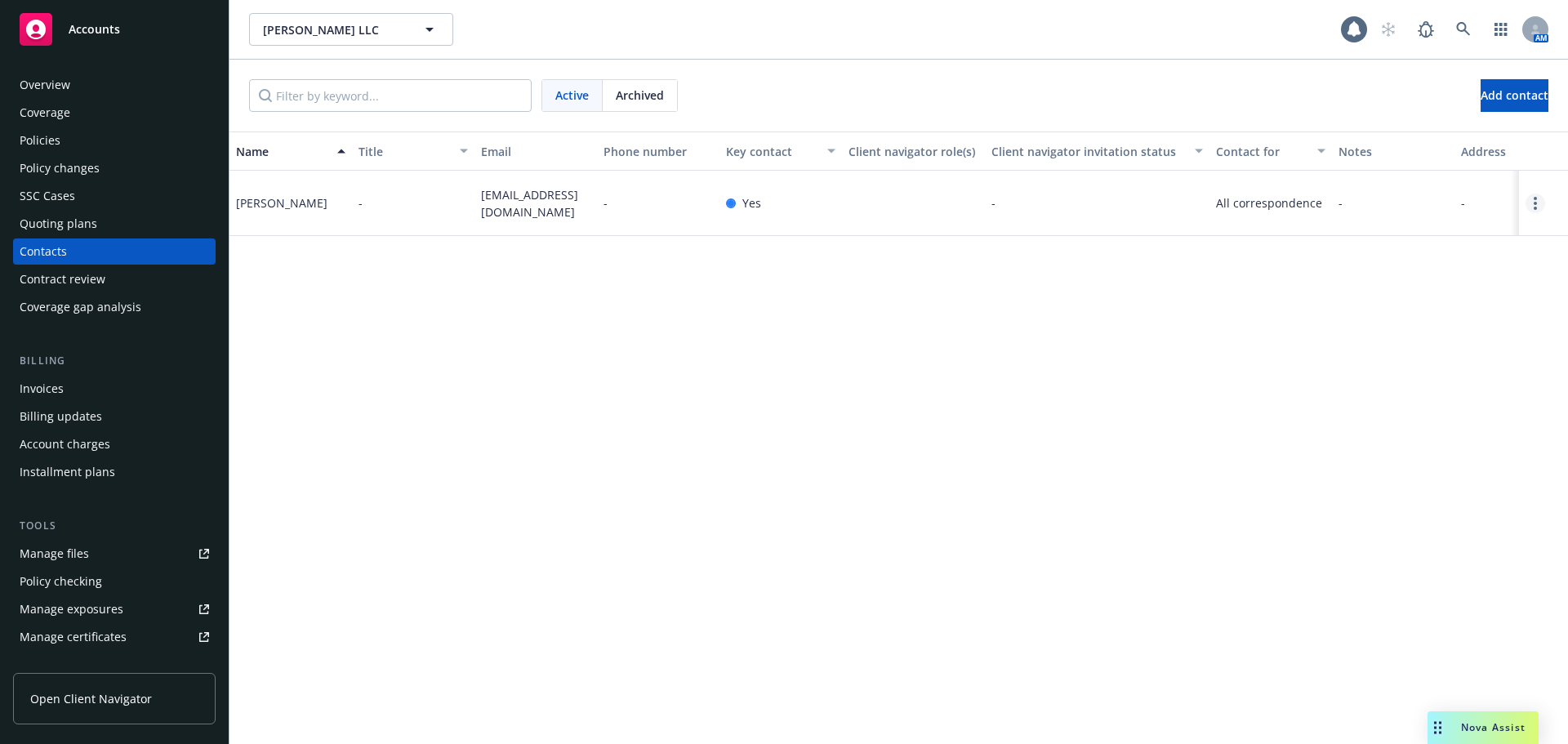
click at [1539, 206] on link "Open options" at bounding box center [1535, 203] width 20 height 20
click at [1369, 103] on link "Edit contact" at bounding box center [1431, 112] width 184 height 33
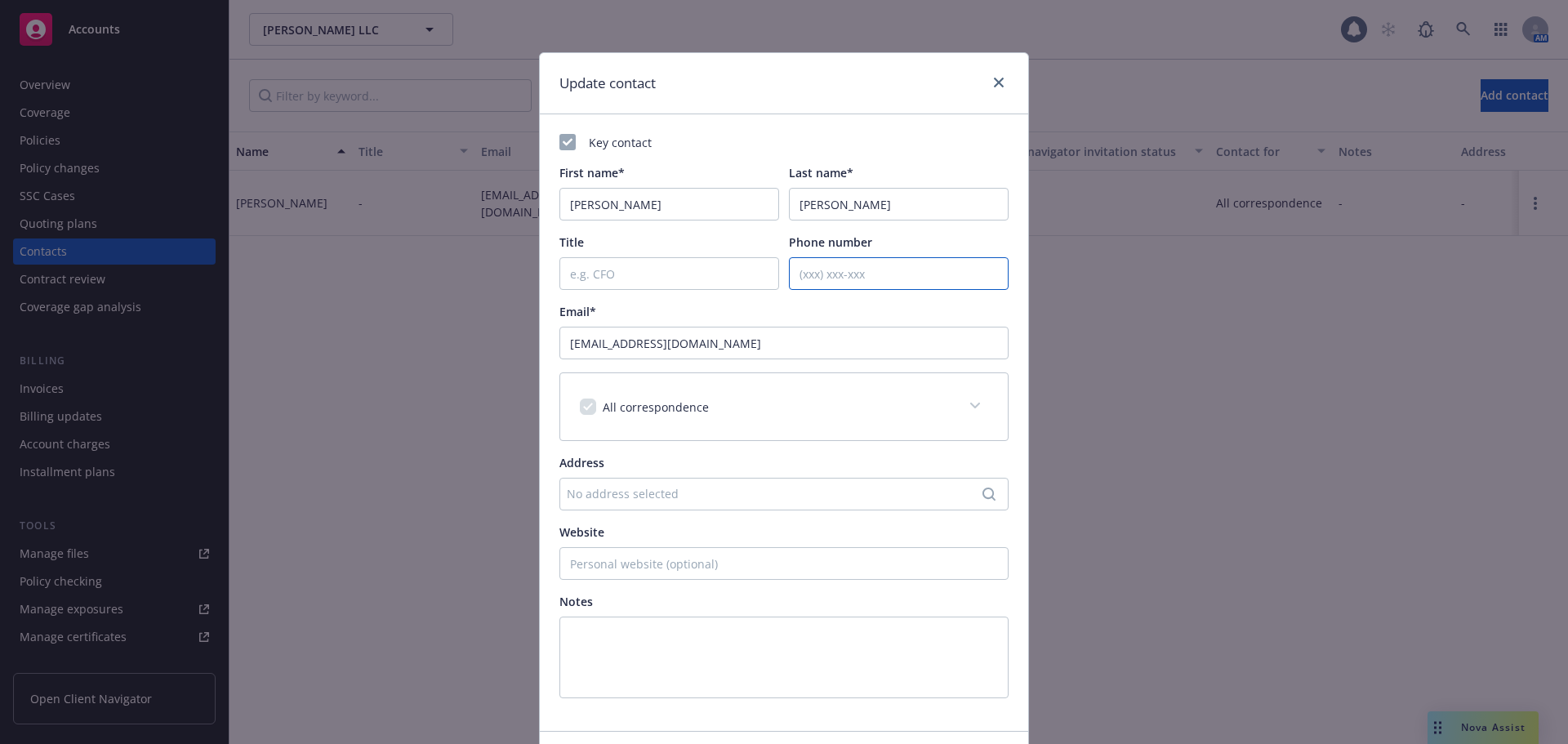
paste input "[PHONE_NUMBER]"
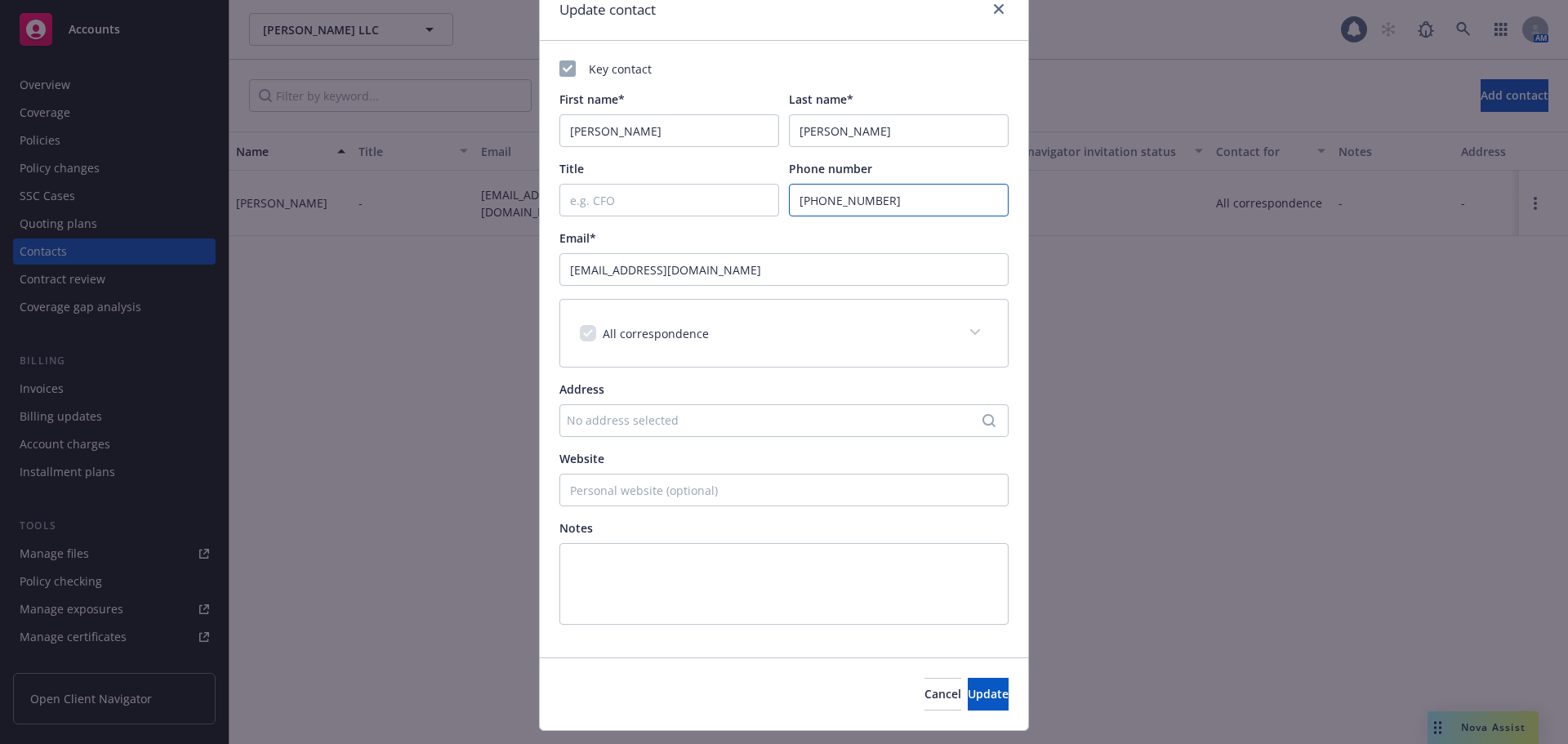
scroll to position [113, 0]
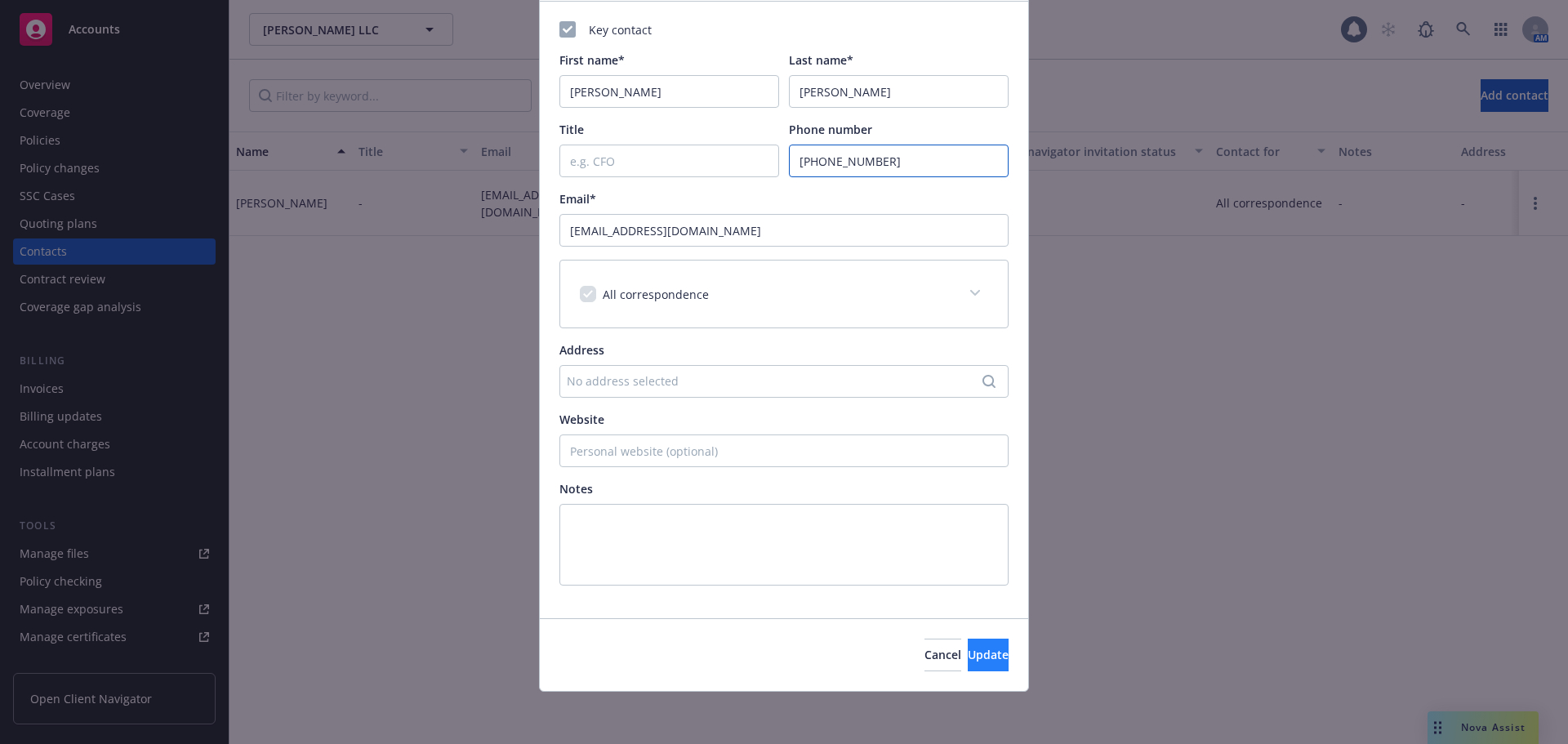
type input "[PHONE_NUMBER]"
click at [968, 647] on button "Update" at bounding box center [989, 655] width 41 height 33
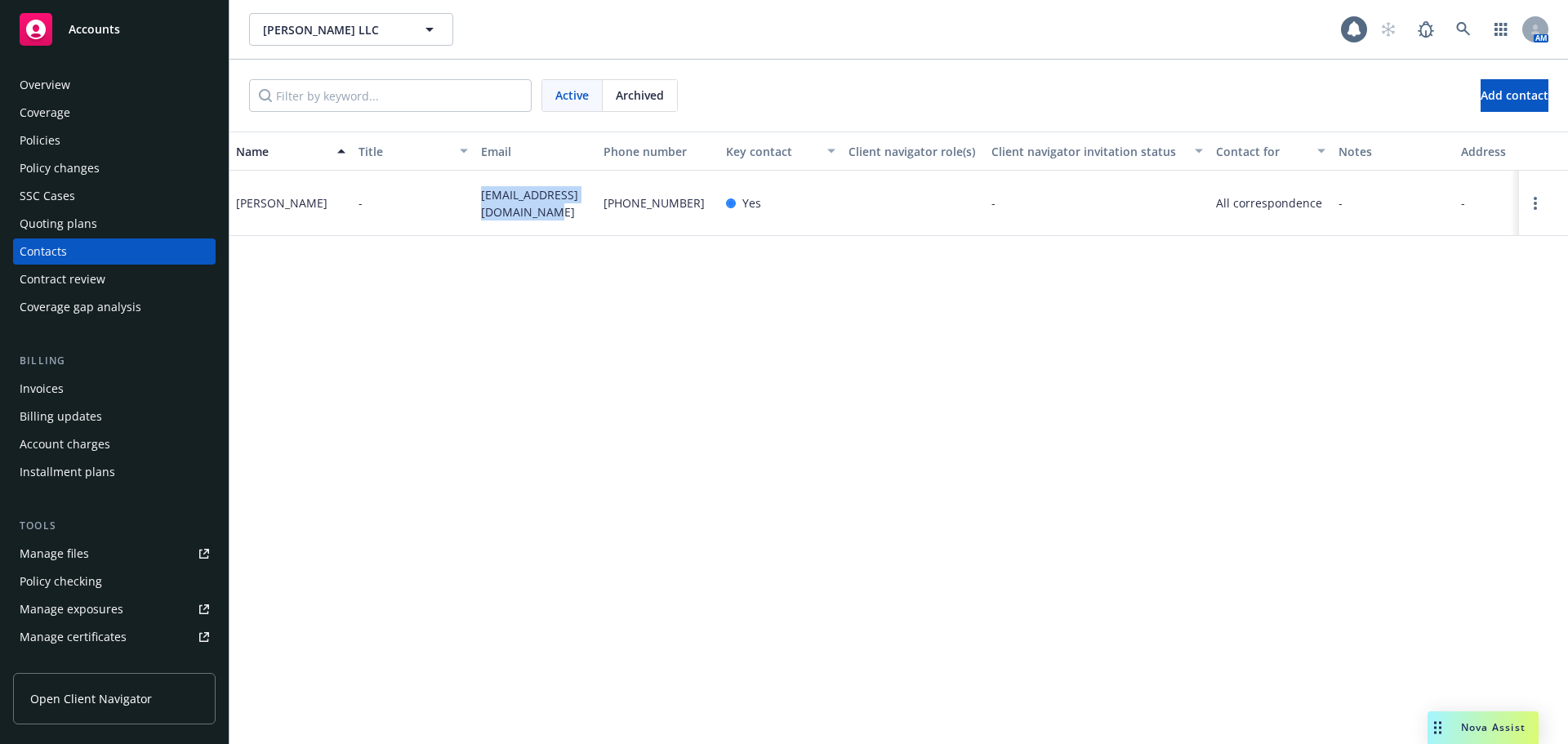
drag, startPoint x: 482, startPoint y: 191, endPoint x: 534, endPoint y: 223, distance: 61.1
click at [534, 223] on div "[EMAIL_ADDRESS][DOMAIN_NAME]" at bounding box center [536, 203] width 123 height 65
copy span "[EMAIL_ADDRESS][DOMAIN_NAME]"
drag, startPoint x: 233, startPoint y: 202, endPoint x: 306, endPoint y: 205, distance: 73.1
click at [316, 208] on div "[PERSON_NAME]" at bounding box center [291, 203] width 123 height 65
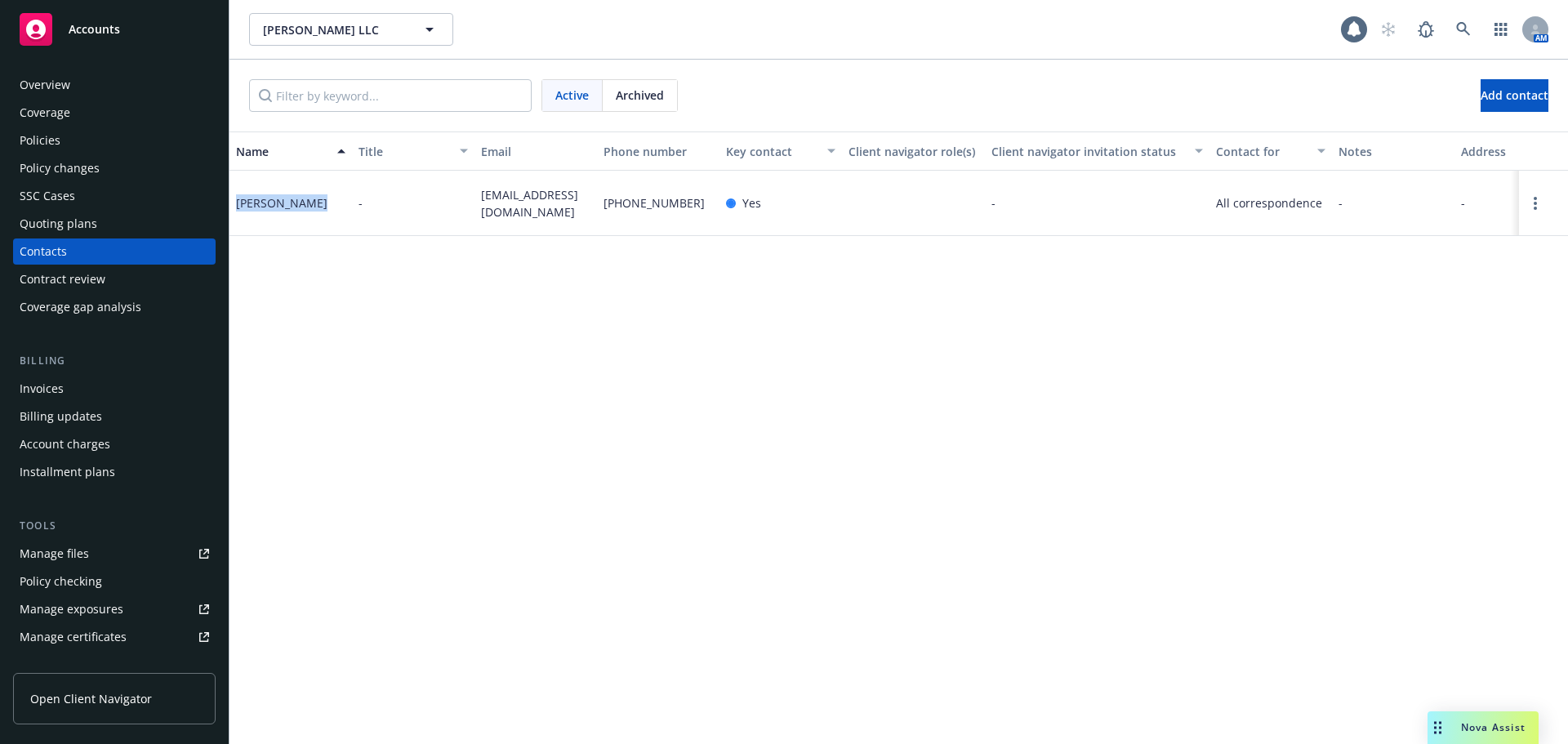
copy div "[PERSON_NAME]"
drag, startPoint x: 474, startPoint y: 189, endPoint x: 582, endPoint y: 228, distance: 114.8
click at [582, 228] on div "[PERSON_NAME] - [EMAIL_ADDRESS][DOMAIN_NAME] [PHONE_NUMBER] Yes - All correspon…" at bounding box center [898, 203] width 1339 height 65
copy div "[EMAIL_ADDRESS][DOMAIN_NAME]"
